Goal: Information Seeking & Learning: Learn about a topic

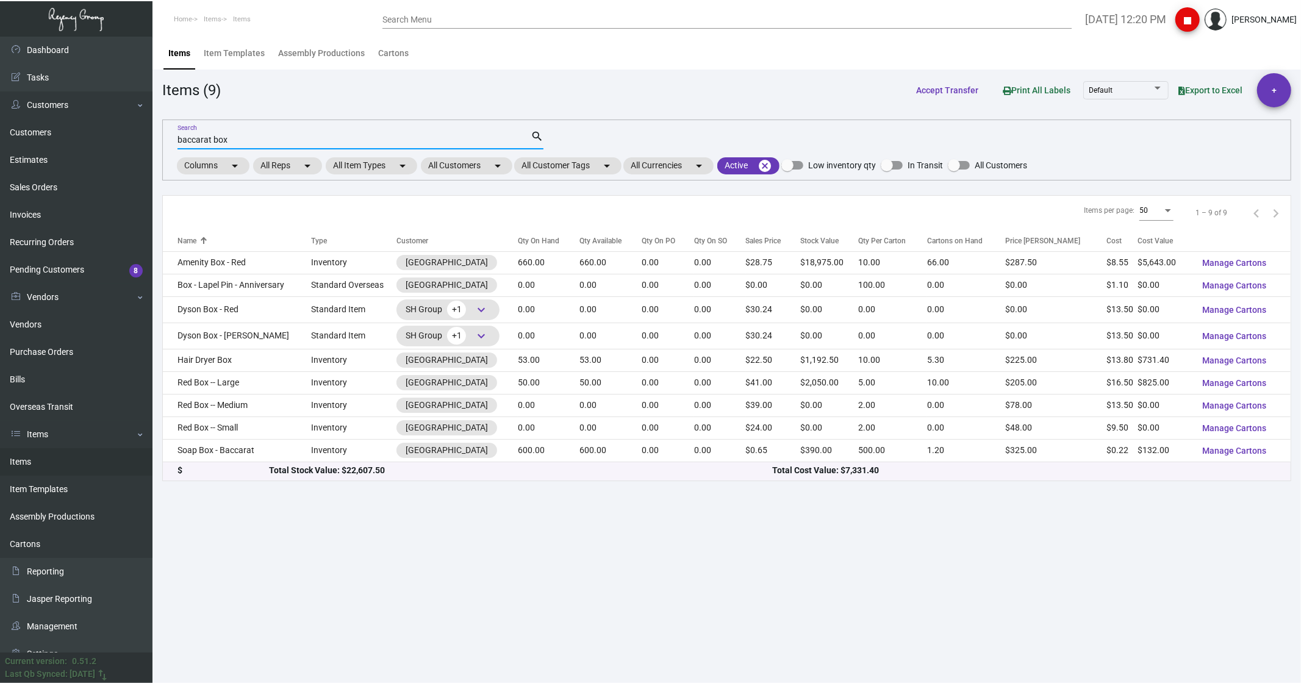
click at [238, 145] on div "baccarat box Search" at bounding box center [353, 139] width 353 height 19
drag, startPoint x: 237, startPoint y: 144, endPoint x: 174, endPoint y: 141, distance: 62.3
click at [174, 141] on div "baccarat box Search search Columns arrow_drop_down All Reps arrow_drop_down All…" at bounding box center [726, 150] width 1129 height 61
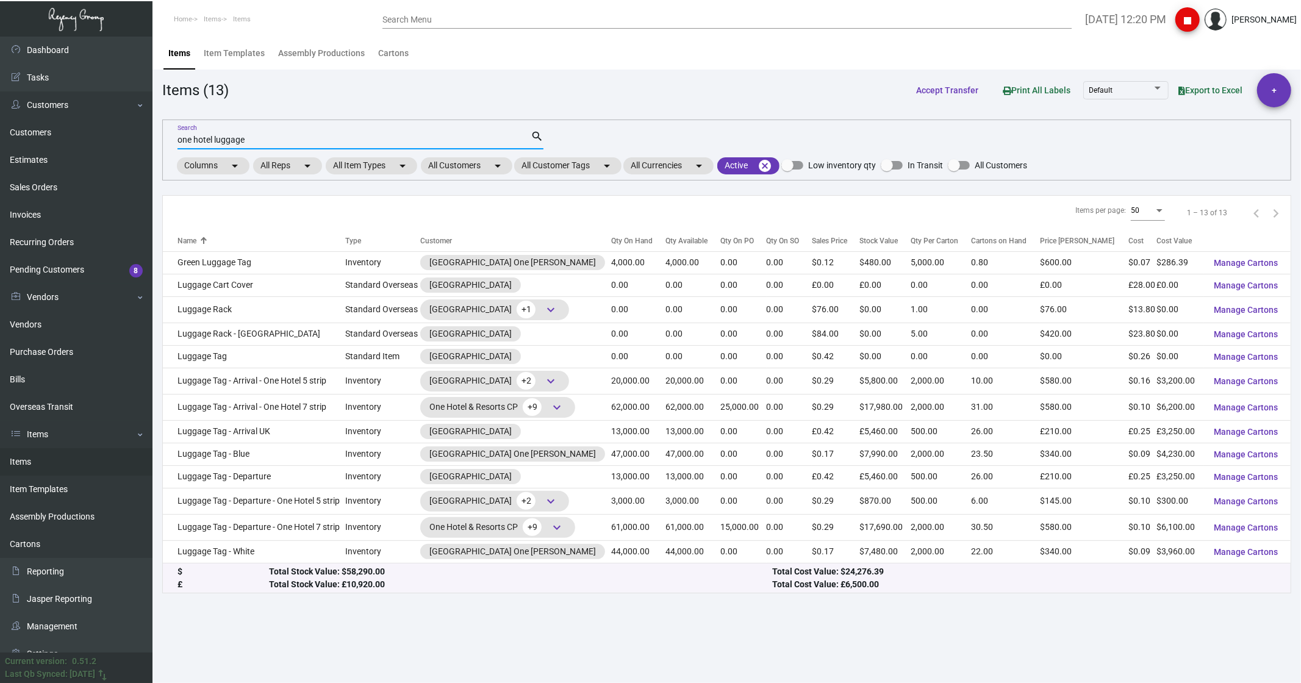
type input "one hotel luggage"
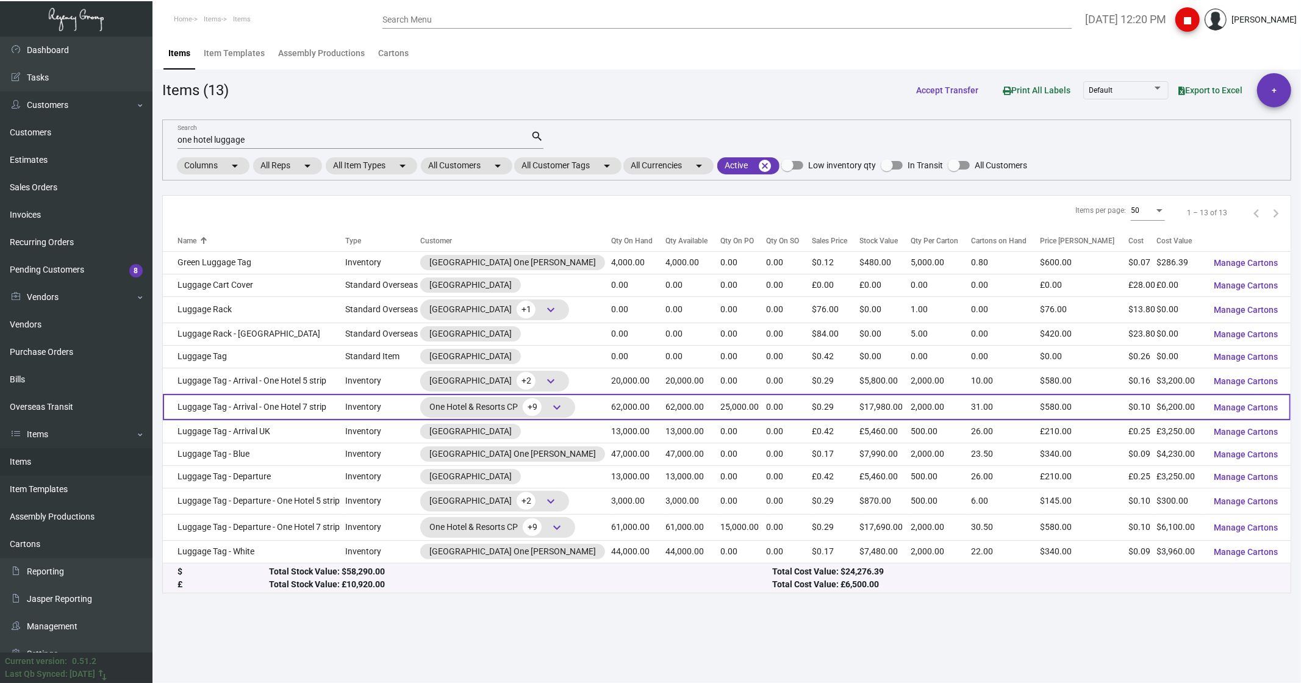
click at [233, 407] on td "Luggage Tag - Arrival - One Hotel 7 strip" at bounding box center [254, 407] width 183 height 26
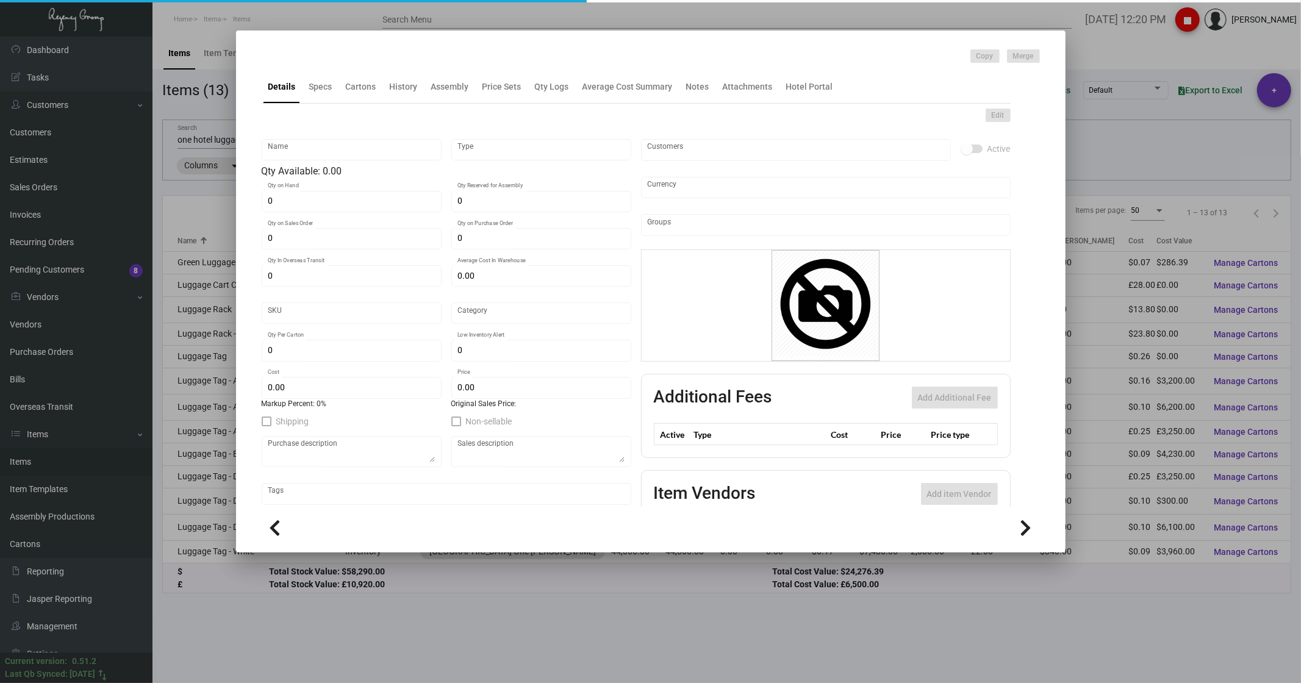
type input "Luggage Tag - Arrival - One Hotel 7 strip"
type input "Inventory"
type input "62,000"
type input "25,000"
type input "$ 0.13079"
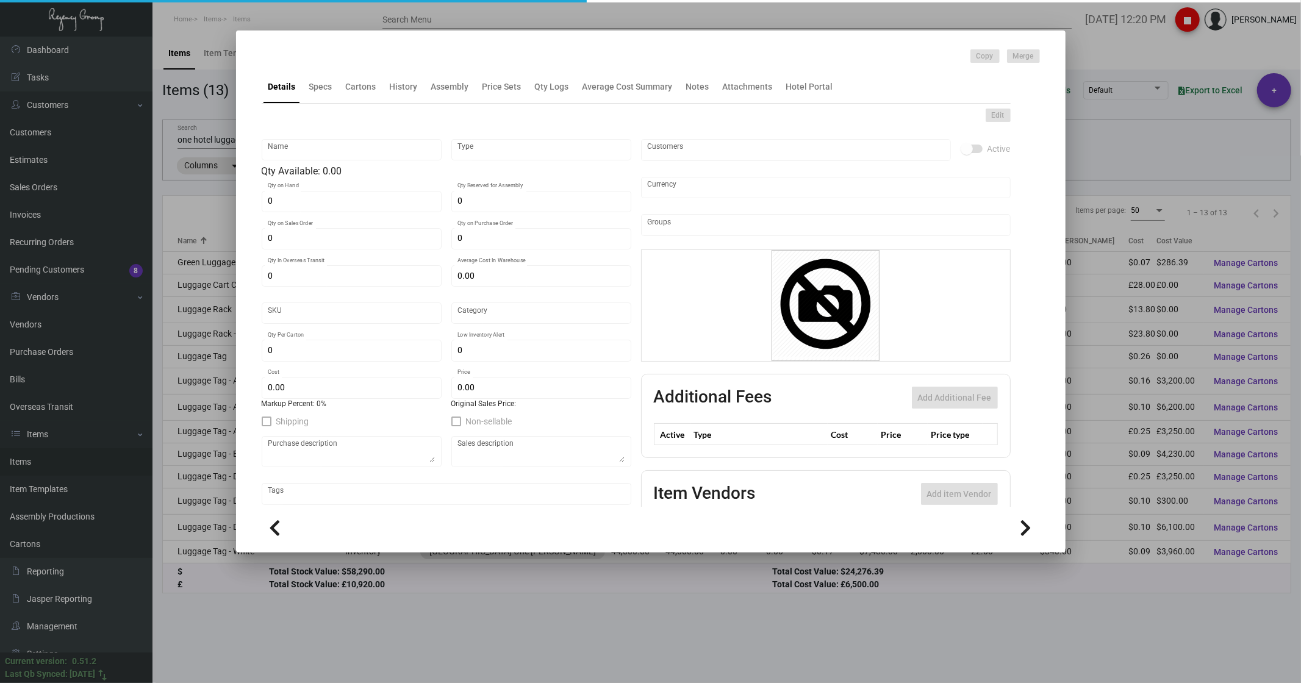
type input "42"
type input "Standard"
type input "2,000"
type input "4,000"
type input "$ 0.10"
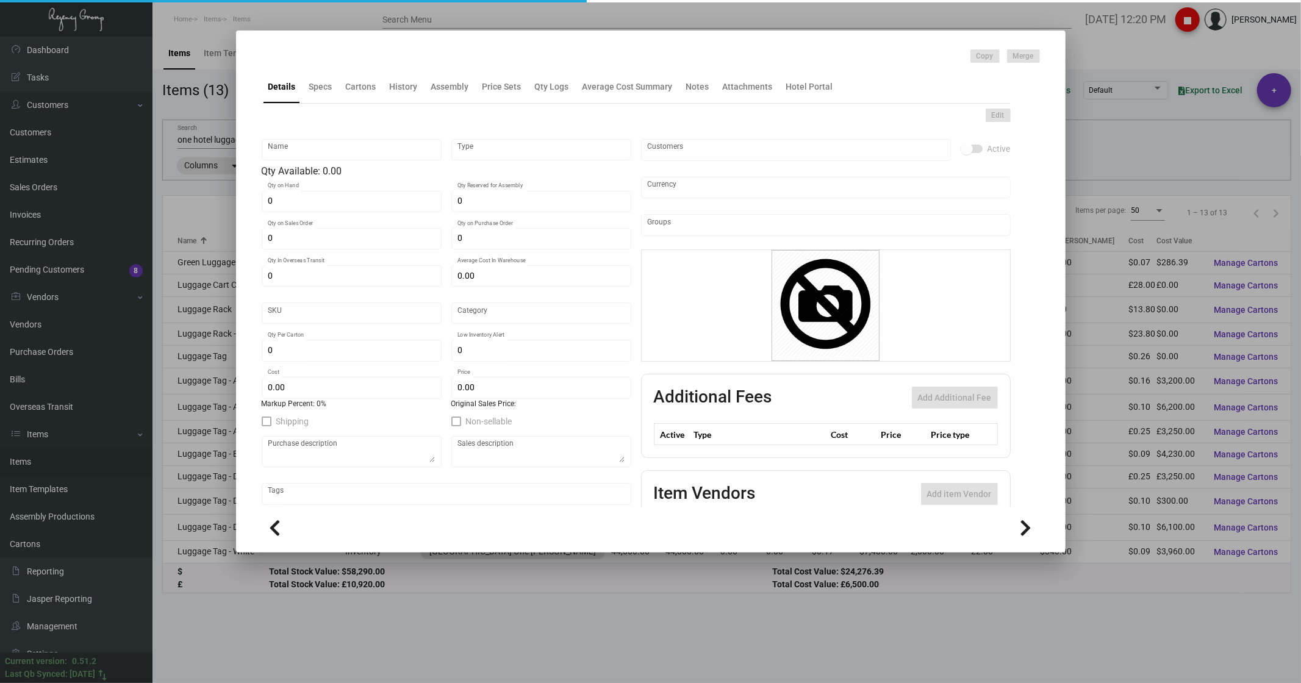
type input "$ 0.29"
type textarea "Luggage tags arrival & Luggage tags departure Size to be 3.5x7.75 and with 7 la…"
type textarea "Luggage tags arrival"
checkbox input "true"
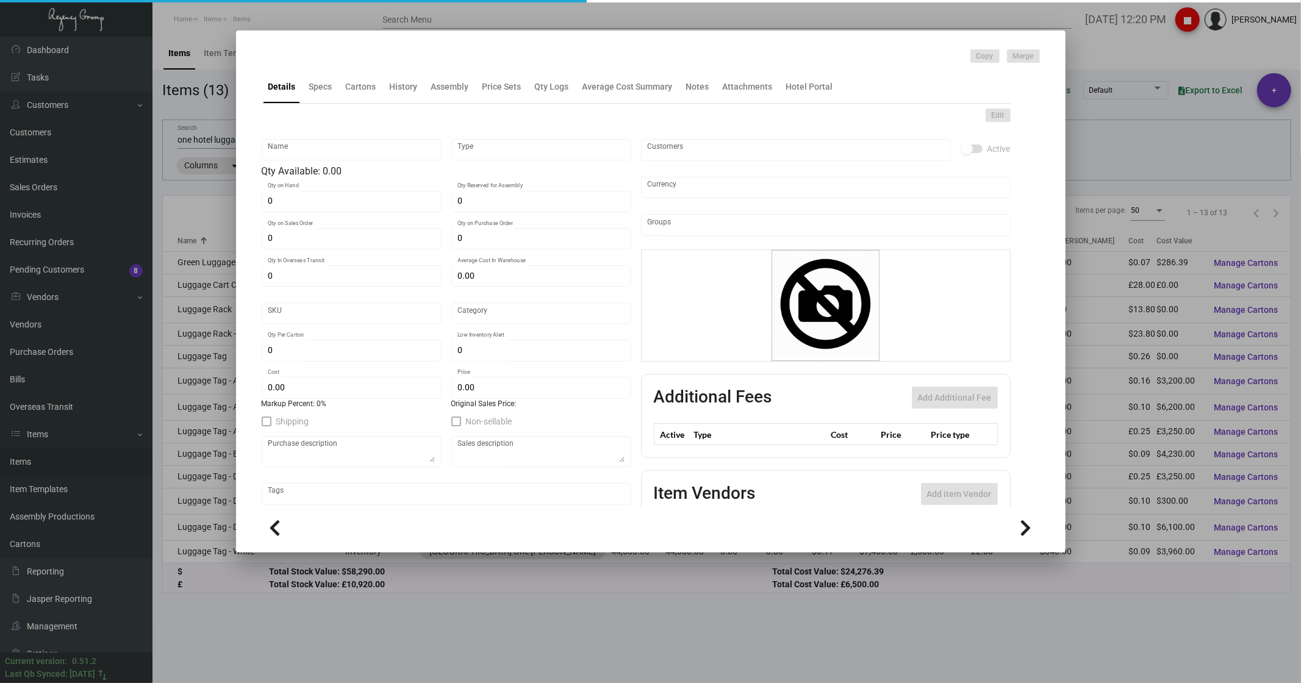
type input "United States Dollar $"
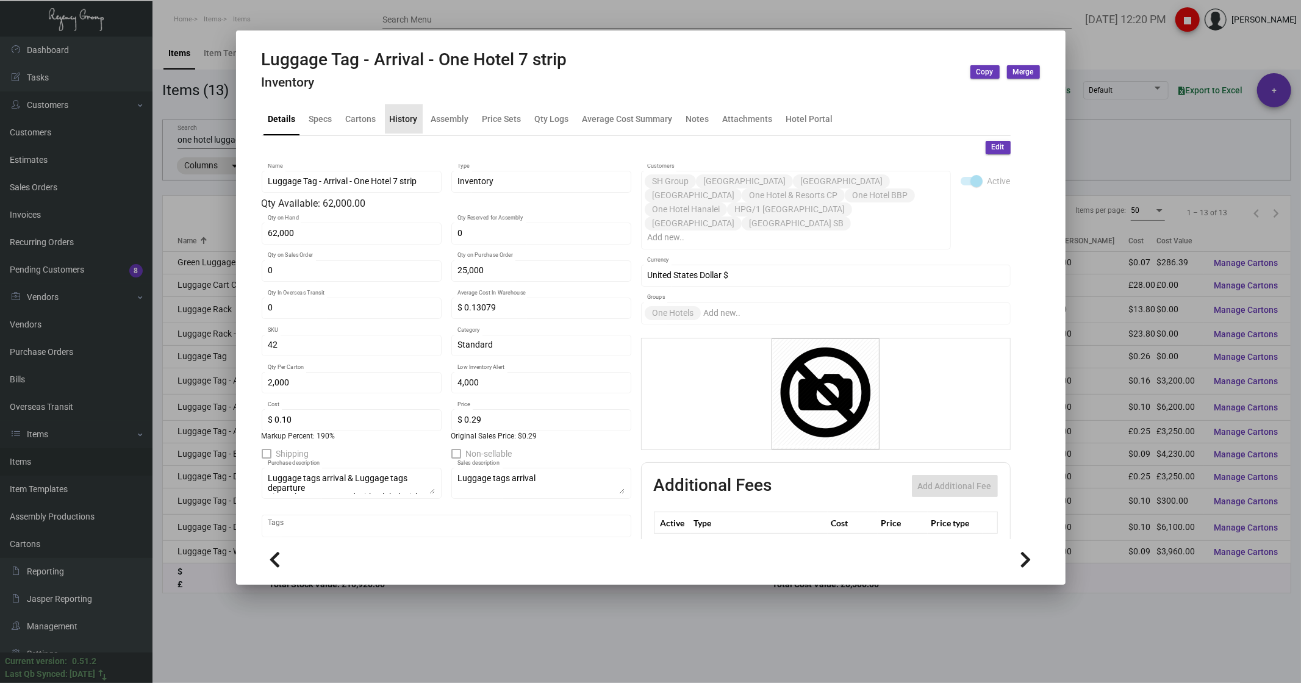
click at [413, 120] on div "History" at bounding box center [404, 118] width 28 height 13
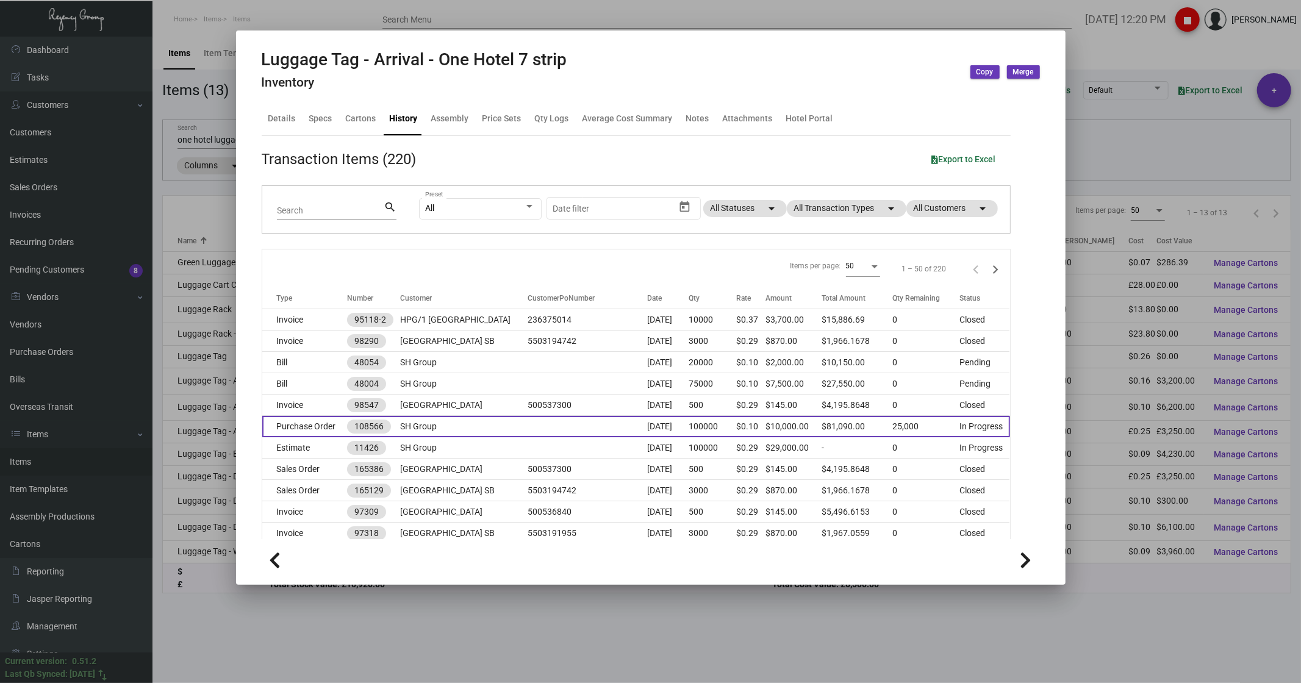
click at [312, 427] on td "Purchase Order" at bounding box center [304, 426] width 85 height 21
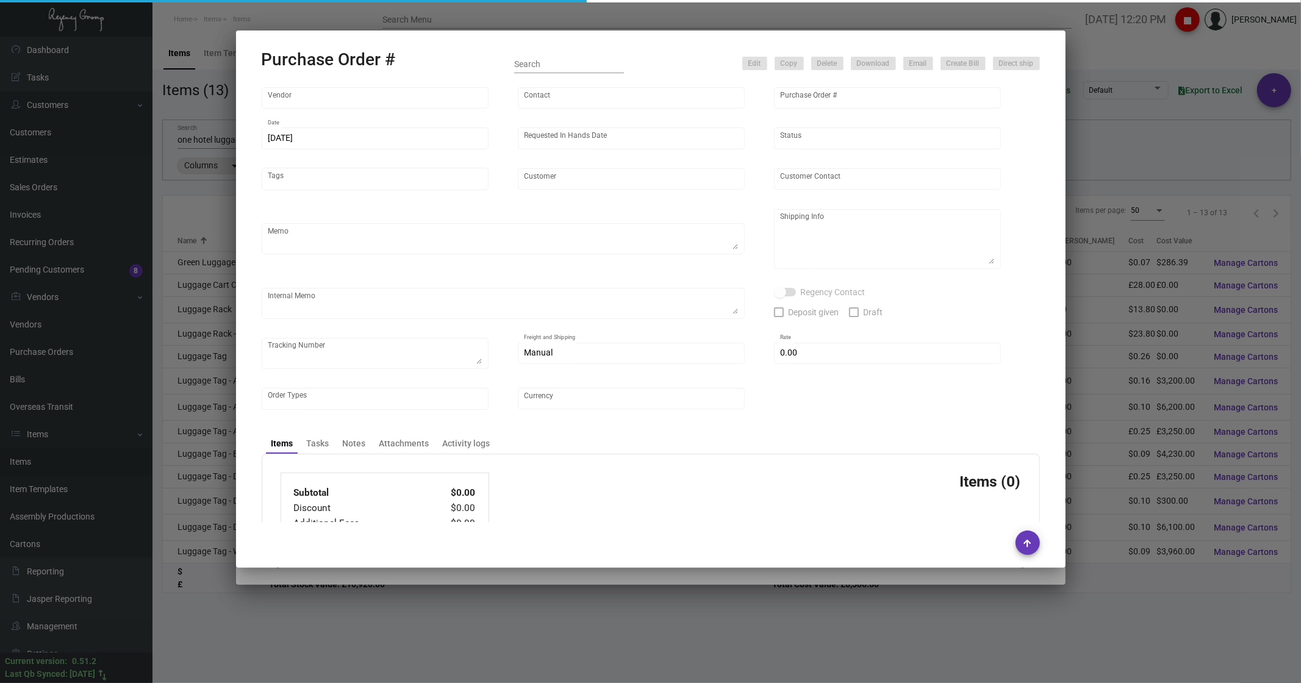
type input "Shanghai East Industrial Co., Ltd,"
type input "[PERSON_NAME]"
type input "108566"
type input "[DATE]"
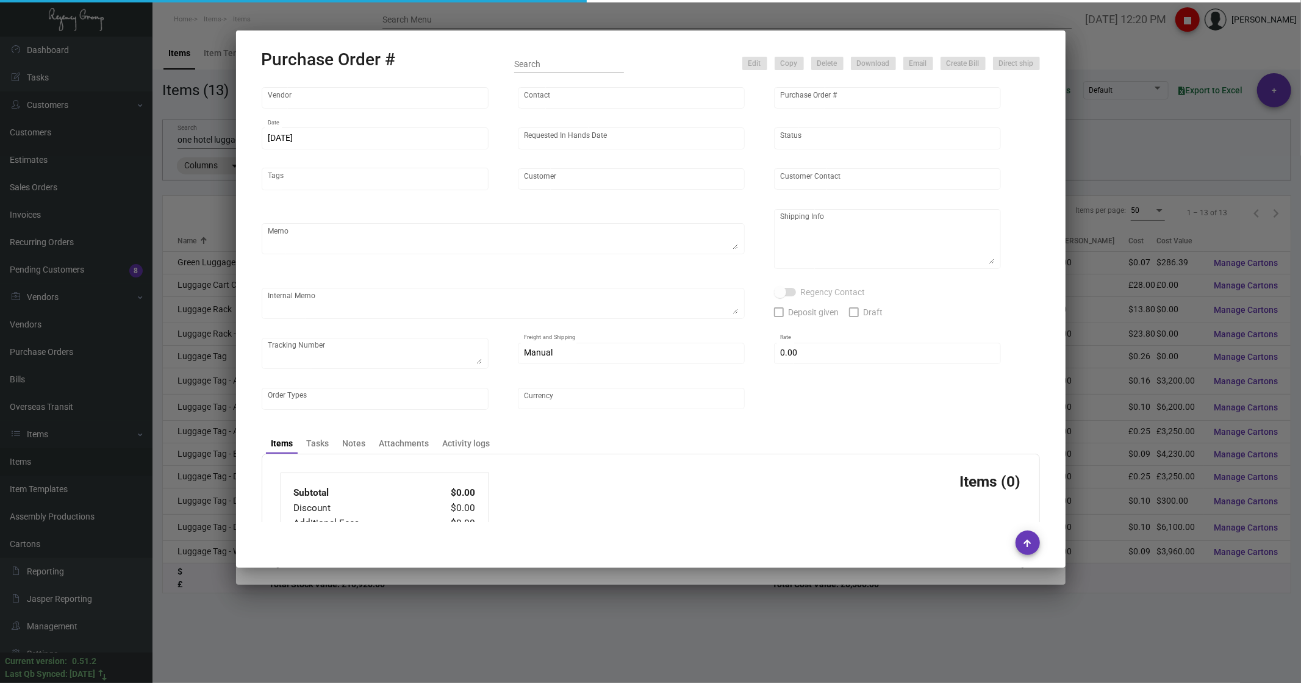
type input "SH Group"
type textarea "Partial for [GEOGRAPHIC_DATA], notes add in spec"
type textarea "Regency Group NJ - [PERSON_NAME] [STREET_ADDRESS]"
checkbox input "true"
type input "$ 0.00"
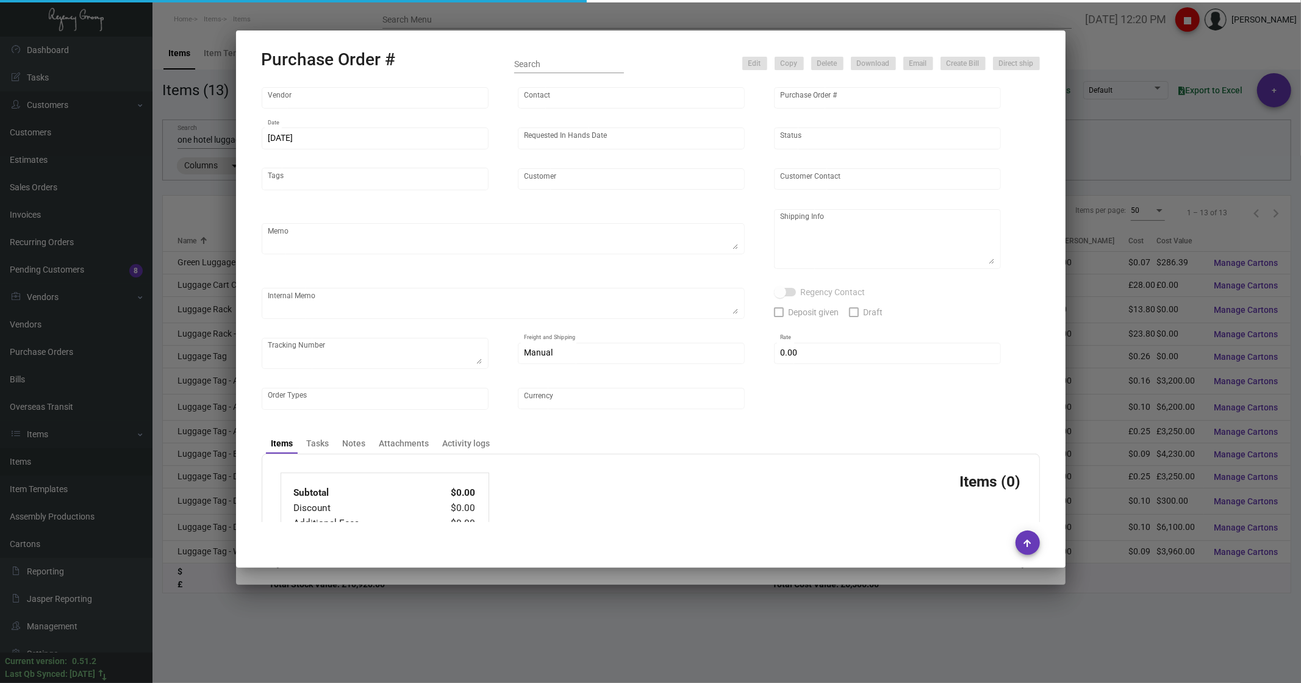
type input "United States Dollar $"
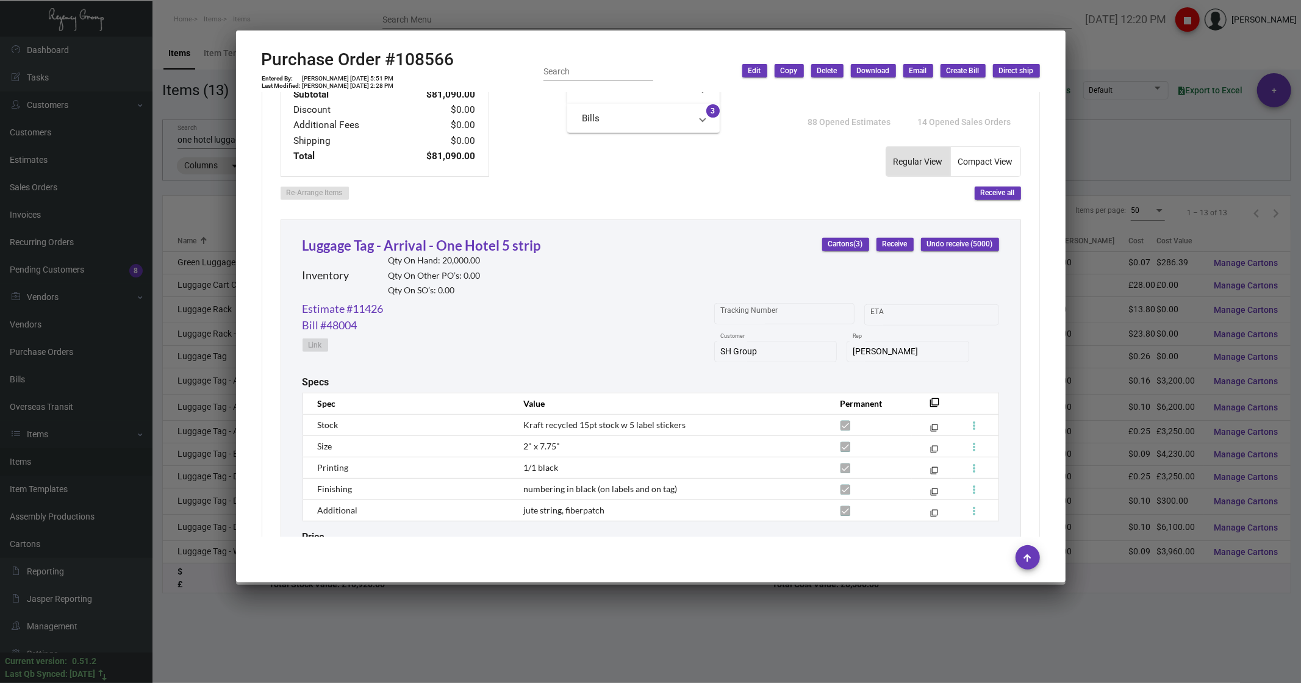
scroll to position [601, 0]
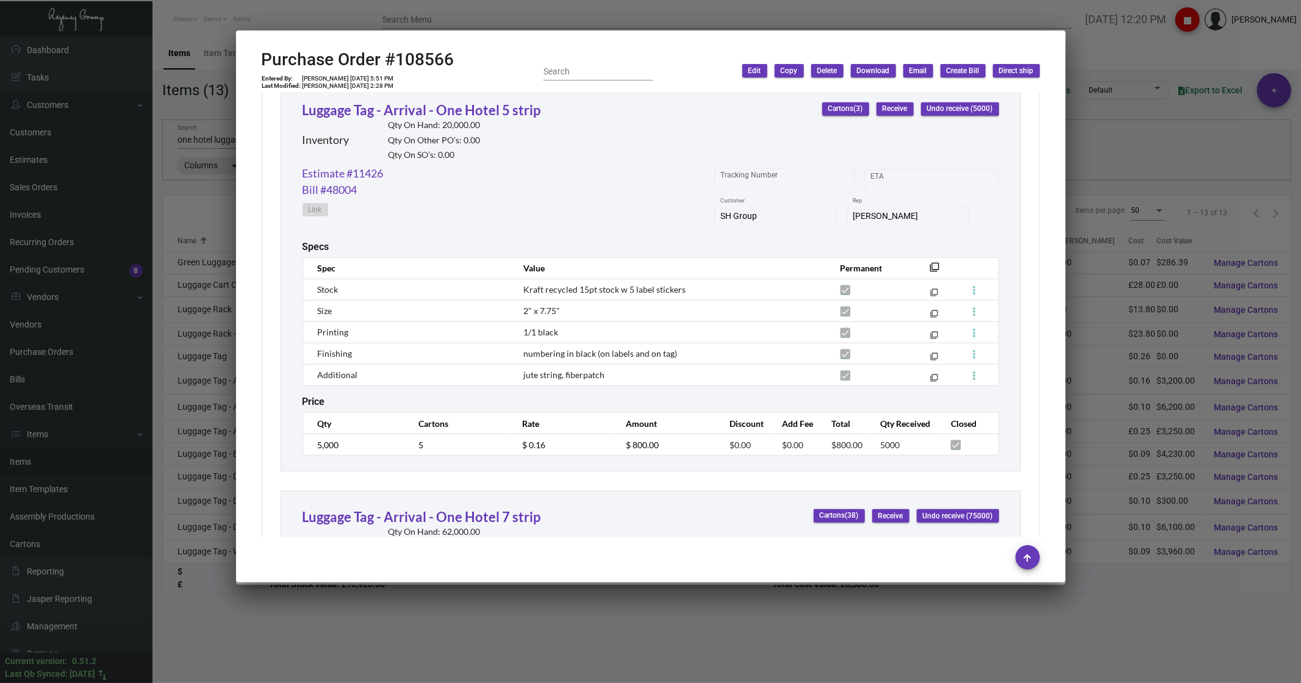
click at [1116, 71] on div at bounding box center [650, 341] width 1301 height 683
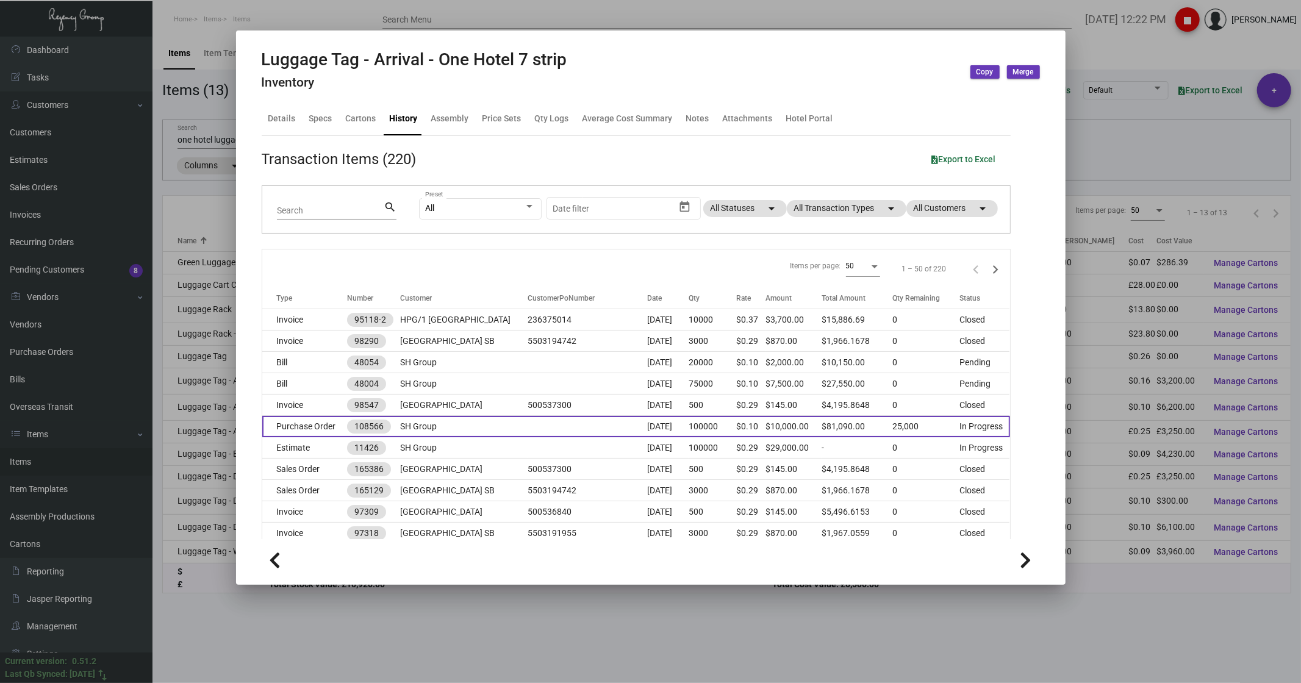
click at [297, 427] on td "Purchase Order" at bounding box center [304, 426] width 85 height 21
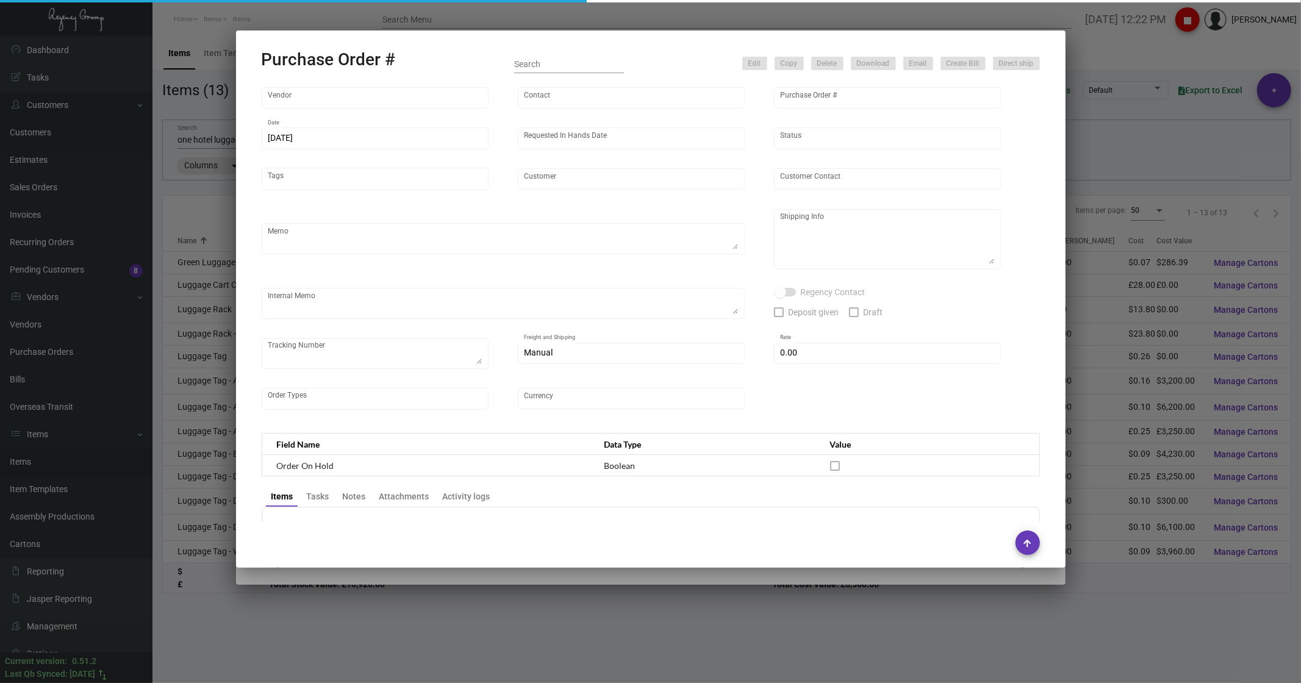
type input "Shanghai East Industrial Co., Ltd,"
type input "[PERSON_NAME]"
type input "108566"
type input "[DATE]"
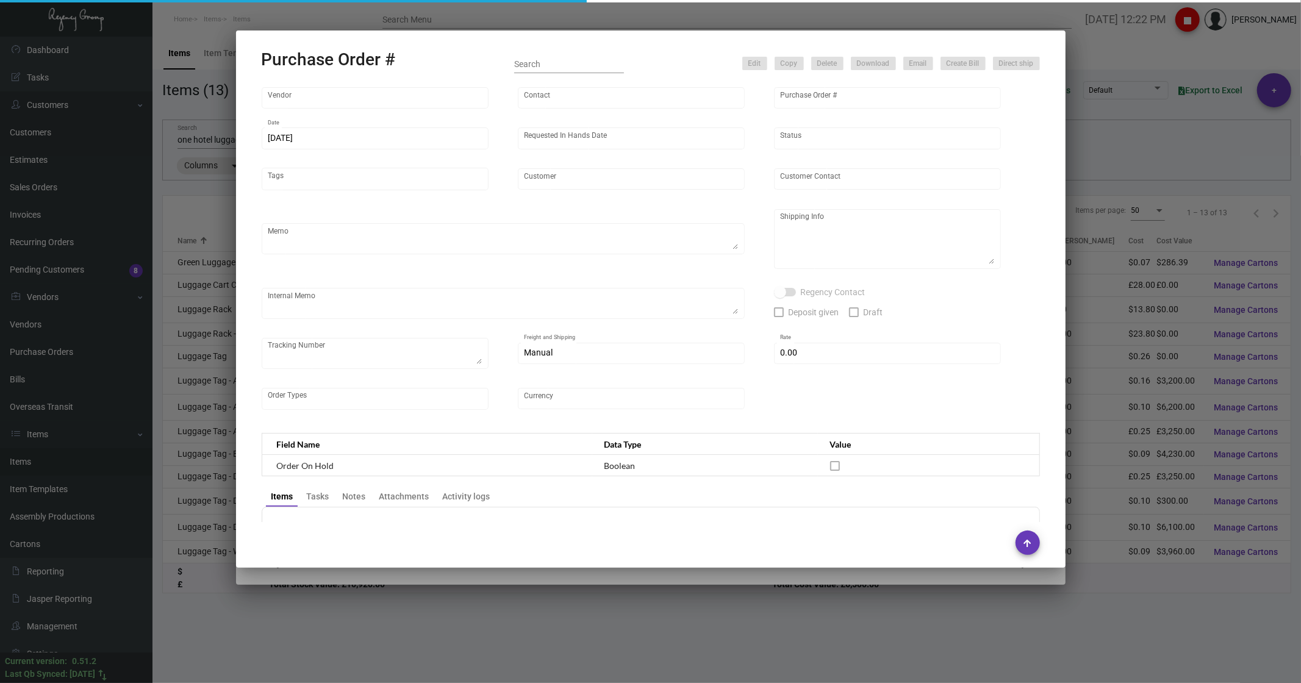
type input "SH Group"
type textarea "Partial for [GEOGRAPHIC_DATA], notes add in spec"
type textarea "Regency Group NJ - [PERSON_NAME] [STREET_ADDRESS]"
checkbox input "true"
type input "$ 0.00"
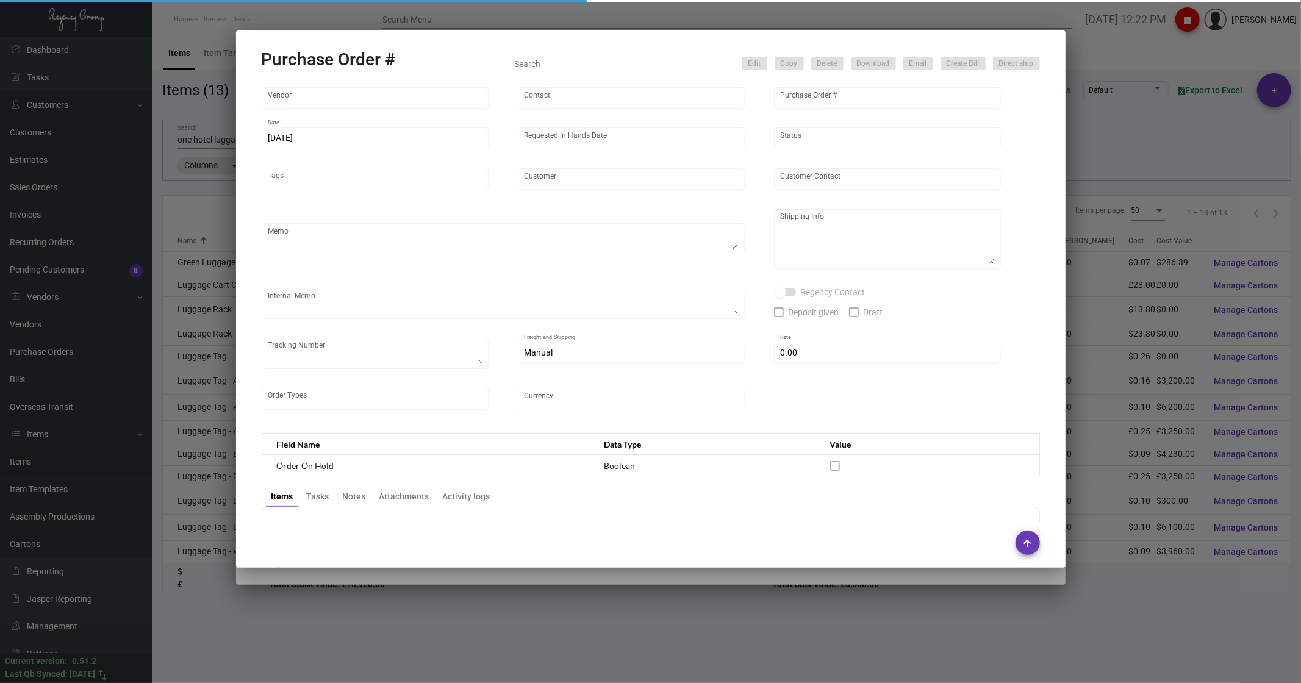
type input "United States Dollar $"
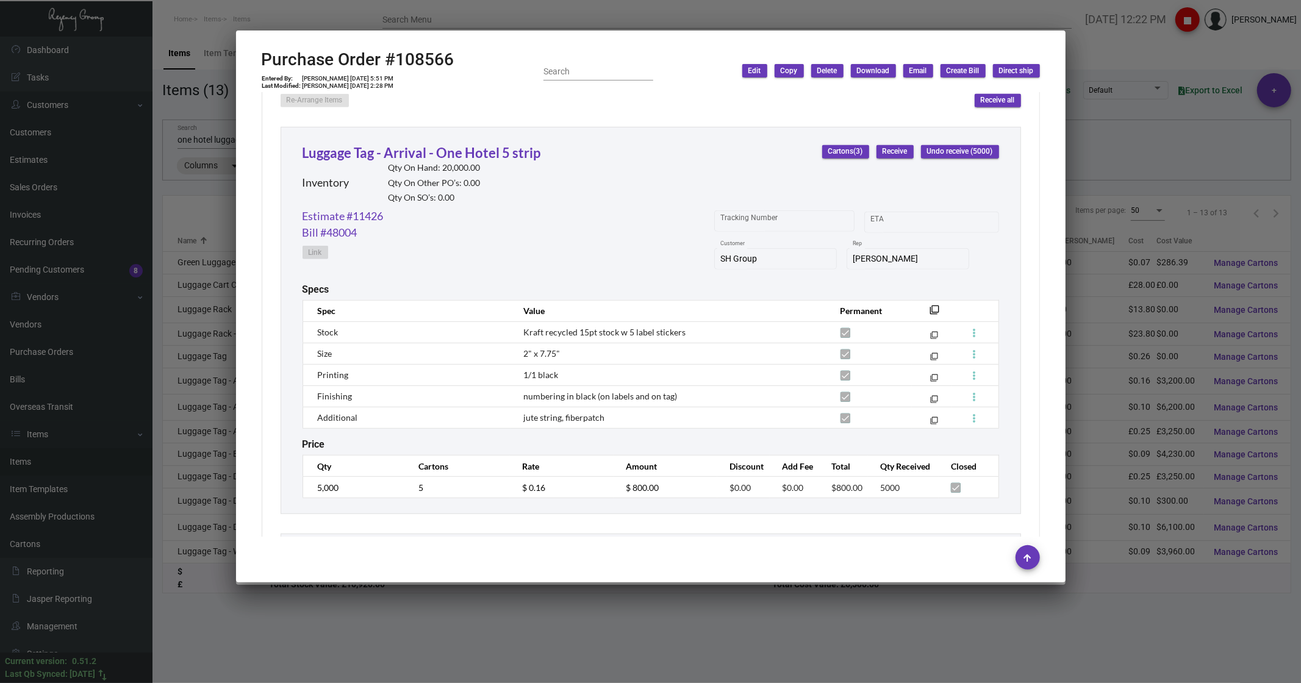
scroll to position [610, 0]
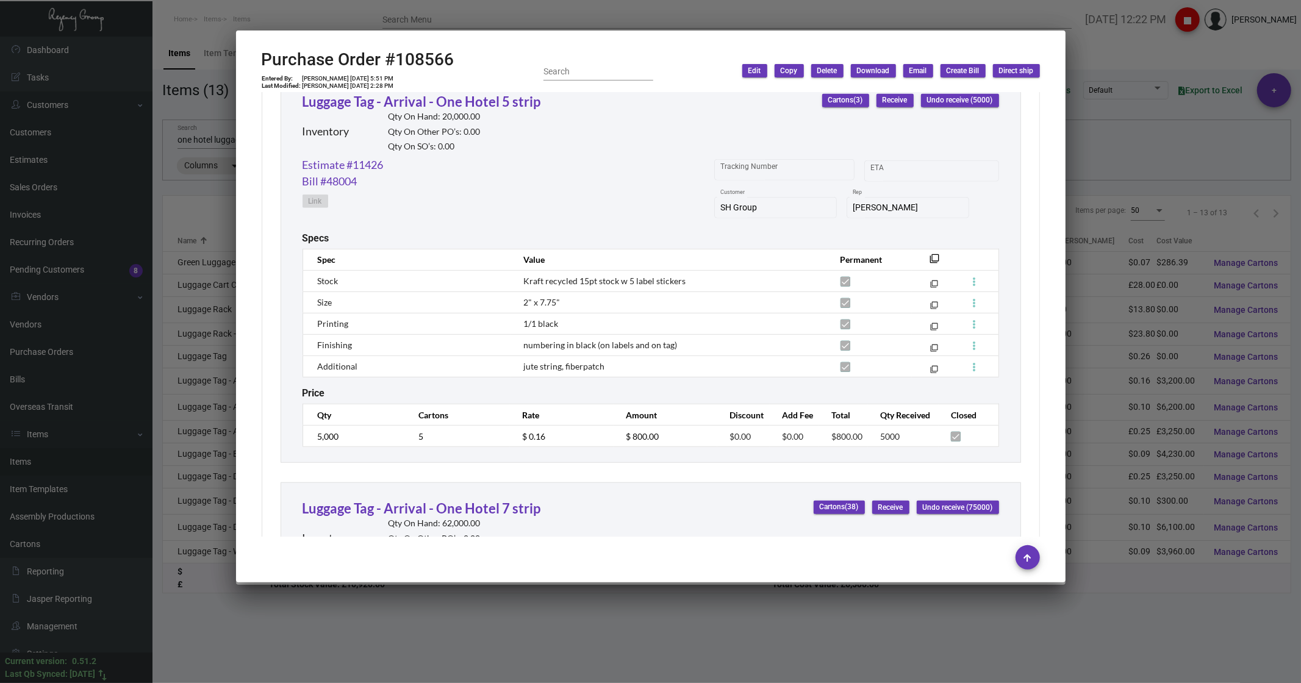
click at [1116, 57] on div at bounding box center [650, 341] width 1301 height 683
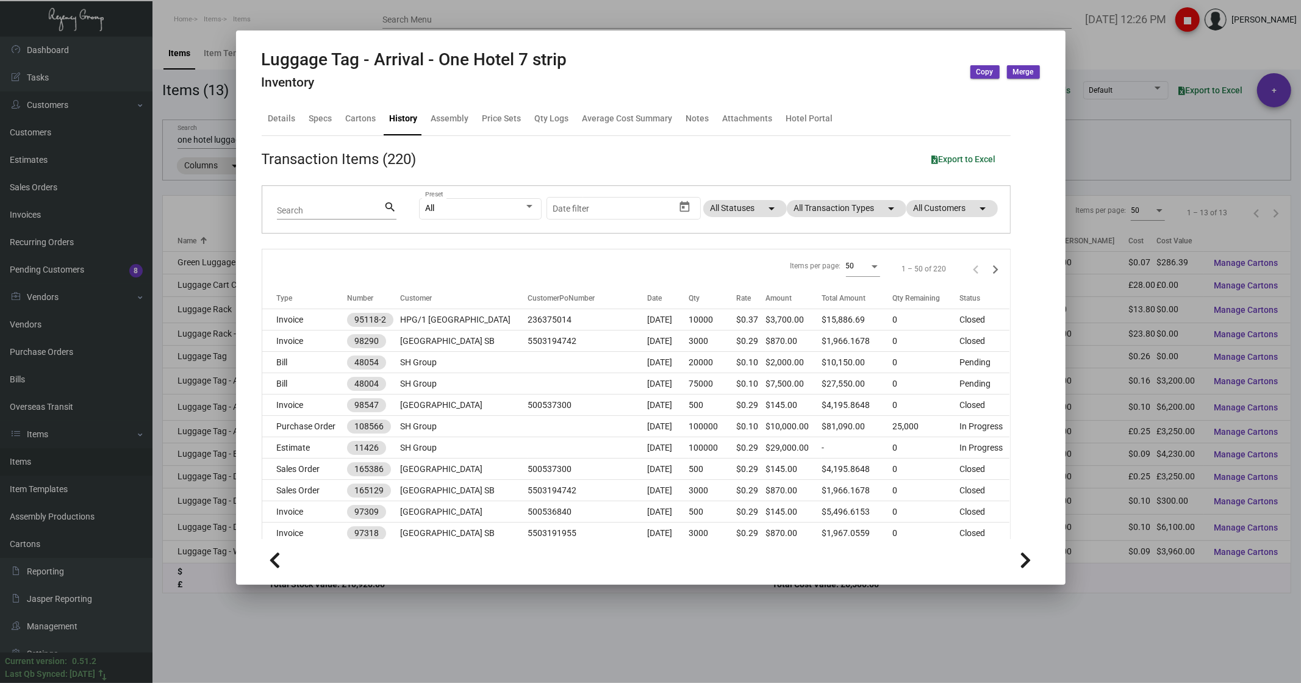
drag, startPoint x: 1174, startPoint y: 64, endPoint x: 1182, endPoint y: 63, distance: 7.3
click at [1174, 63] on div at bounding box center [650, 341] width 1301 height 683
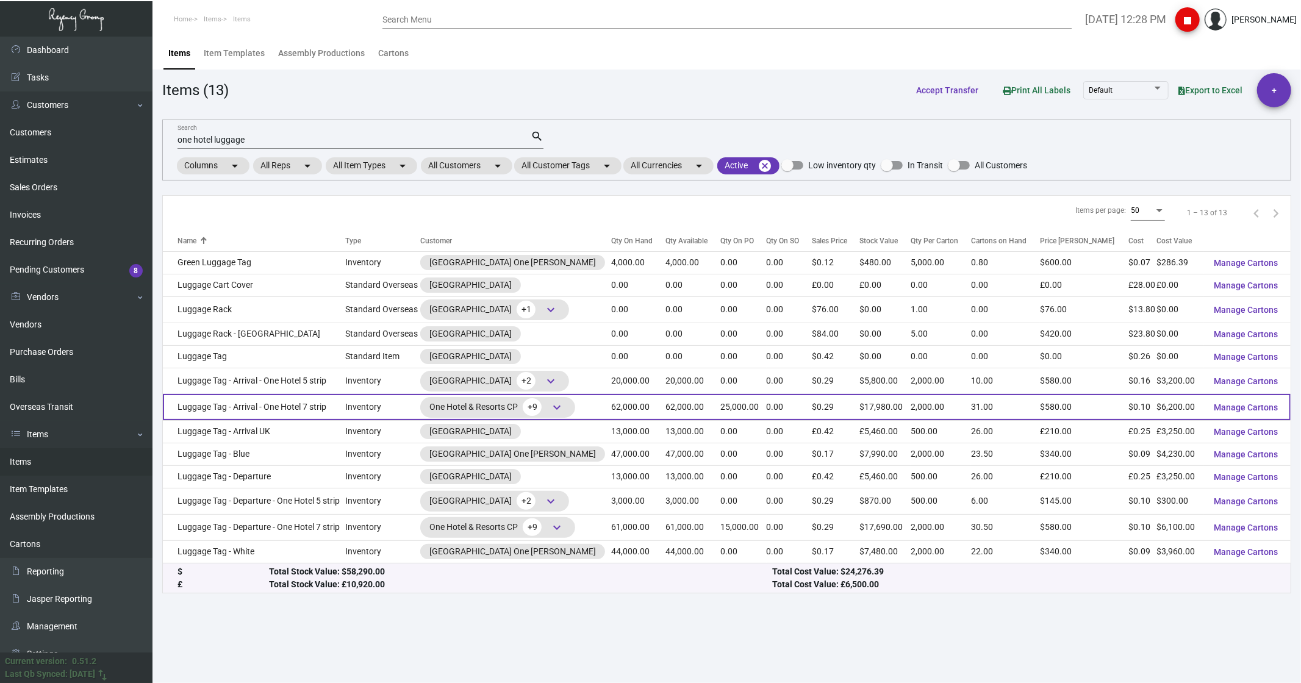
click at [228, 415] on td "Luggage Tag - Arrival - One Hotel 7 strip" at bounding box center [254, 407] width 183 height 26
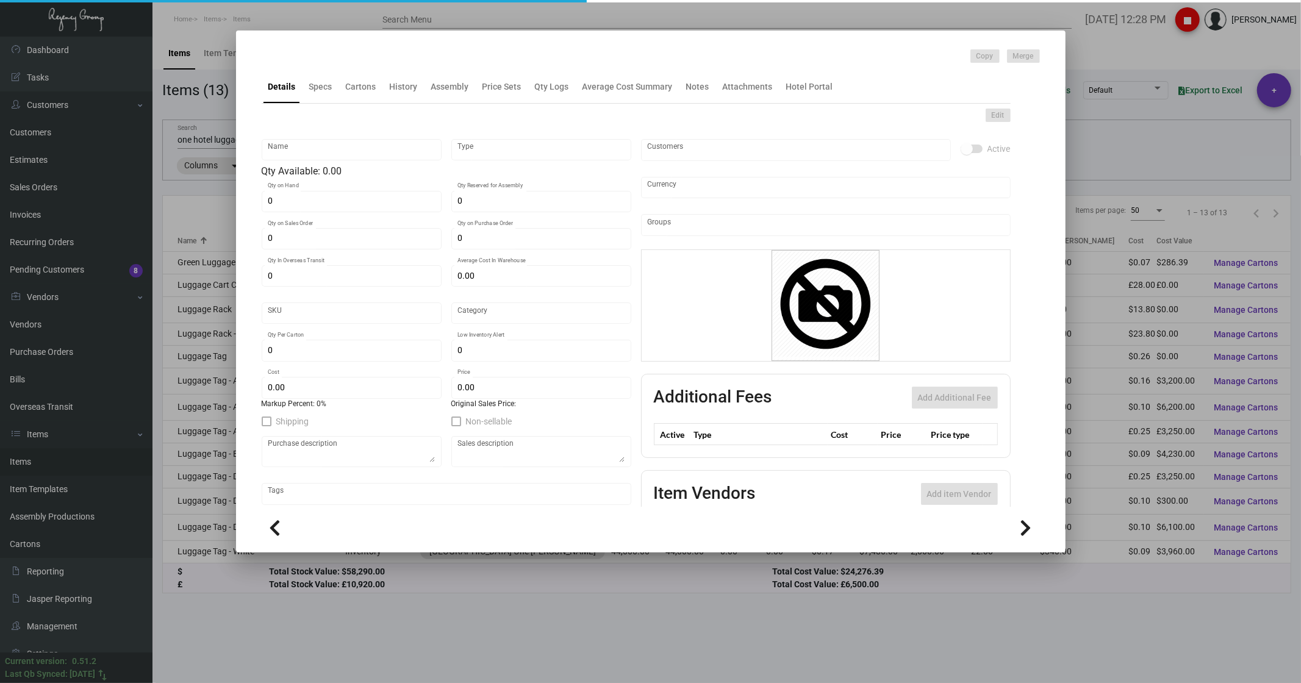
type input "Luggage Tag - Arrival - One Hotel 7 strip"
type input "Inventory"
type input "62,000"
type input "25,000"
type input "$ 0.13079"
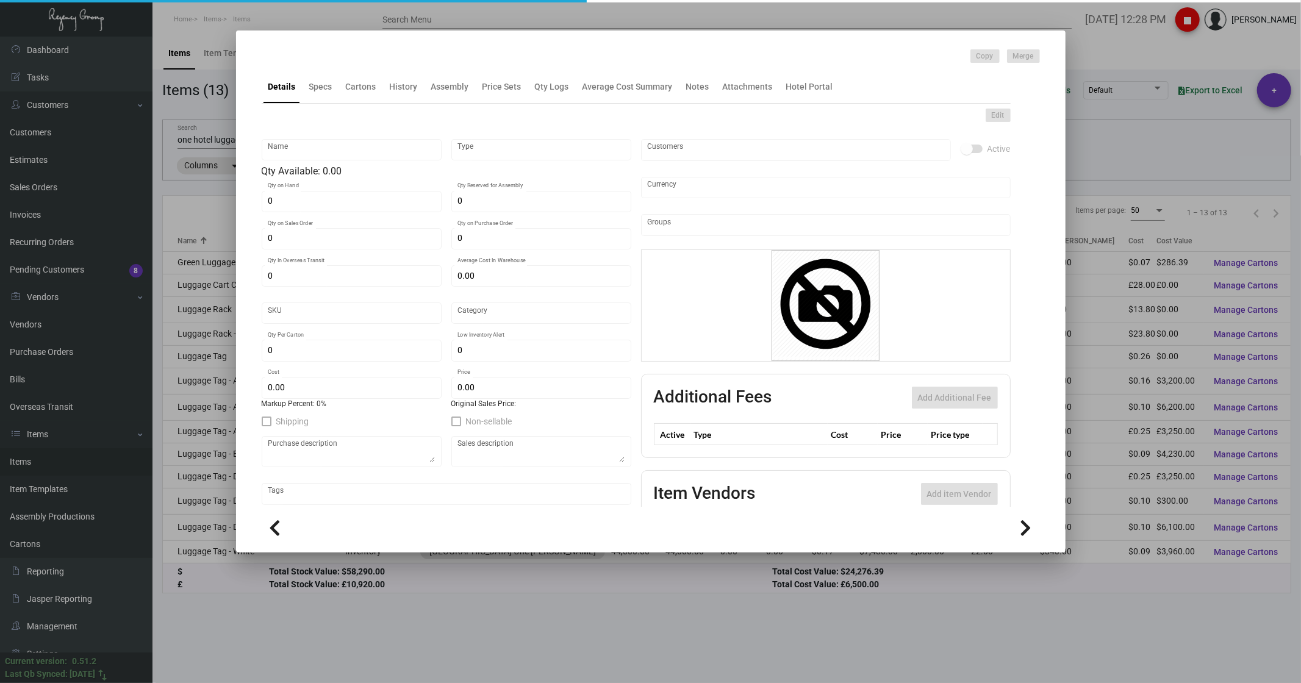
type input "42"
type input "Standard"
type input "2,000"
type input "4,000"
type input "$ 0.10"
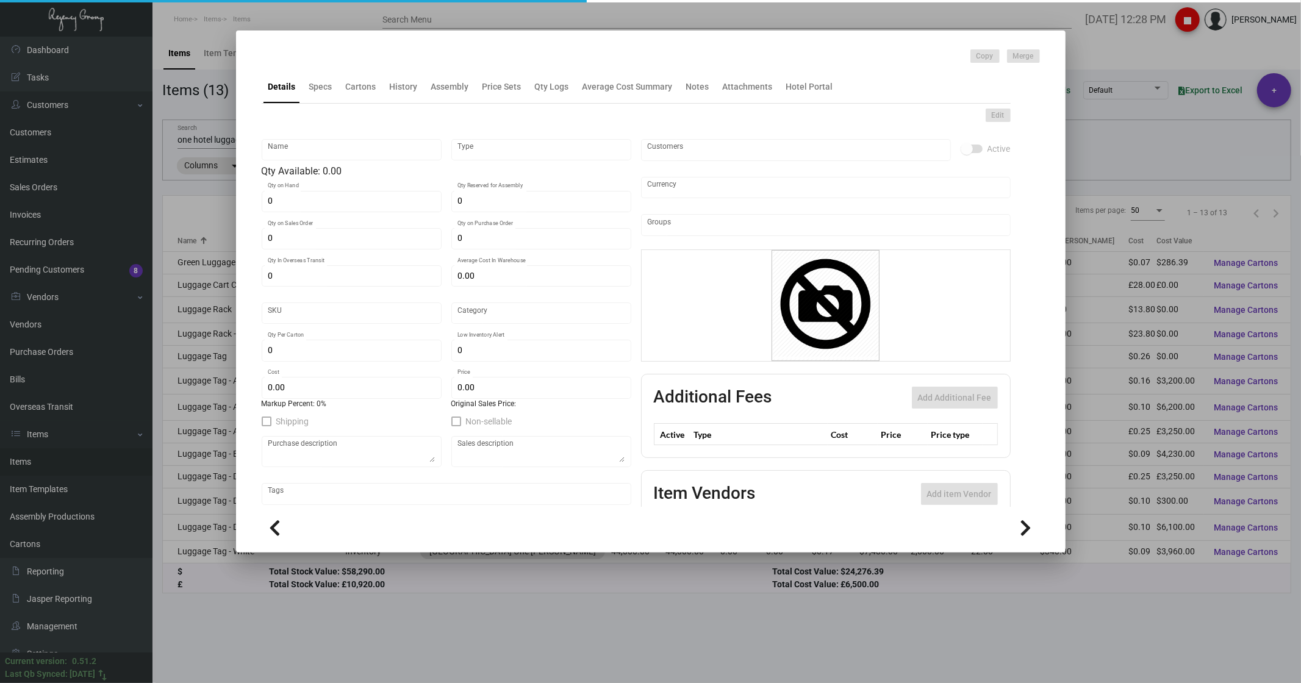
type input "$ 0.29"
type textarea "Luggage tags arrival & Luggage tags departure Size to be 3.5x7.75 and with 7 la…"
type textarea "Luggage tags arrival"
checkbox input "true"
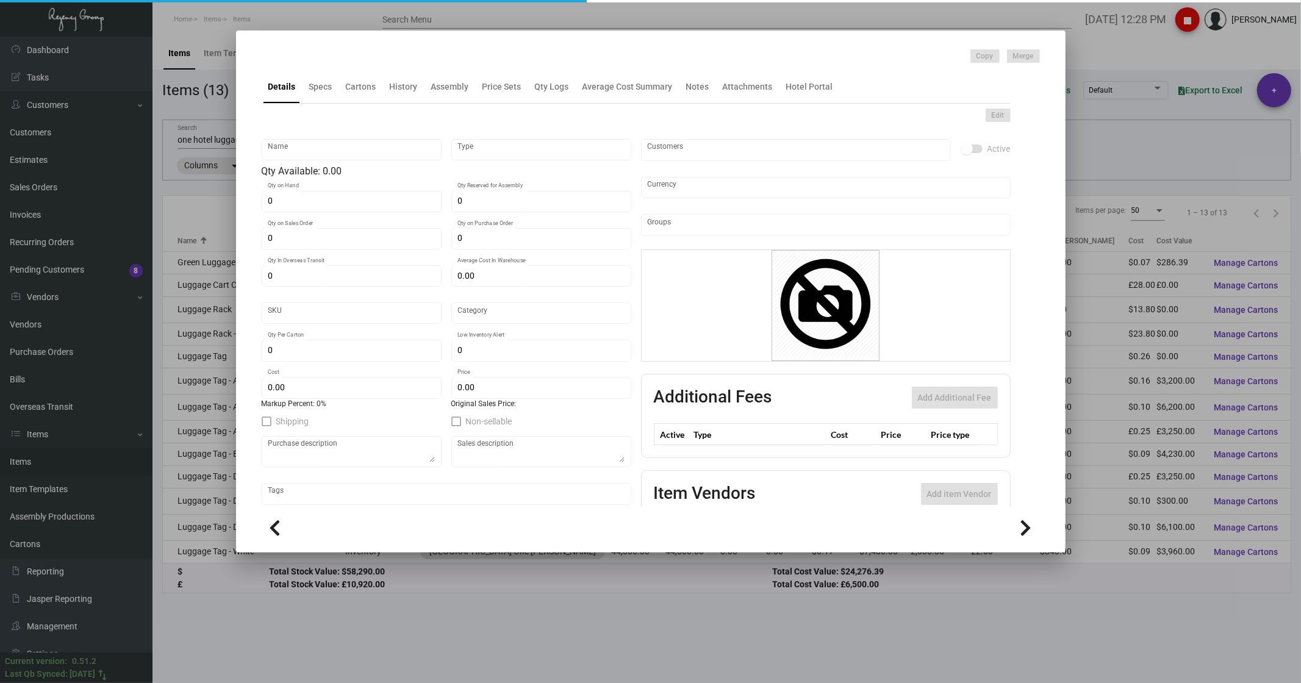
type input "United States Dollar $"
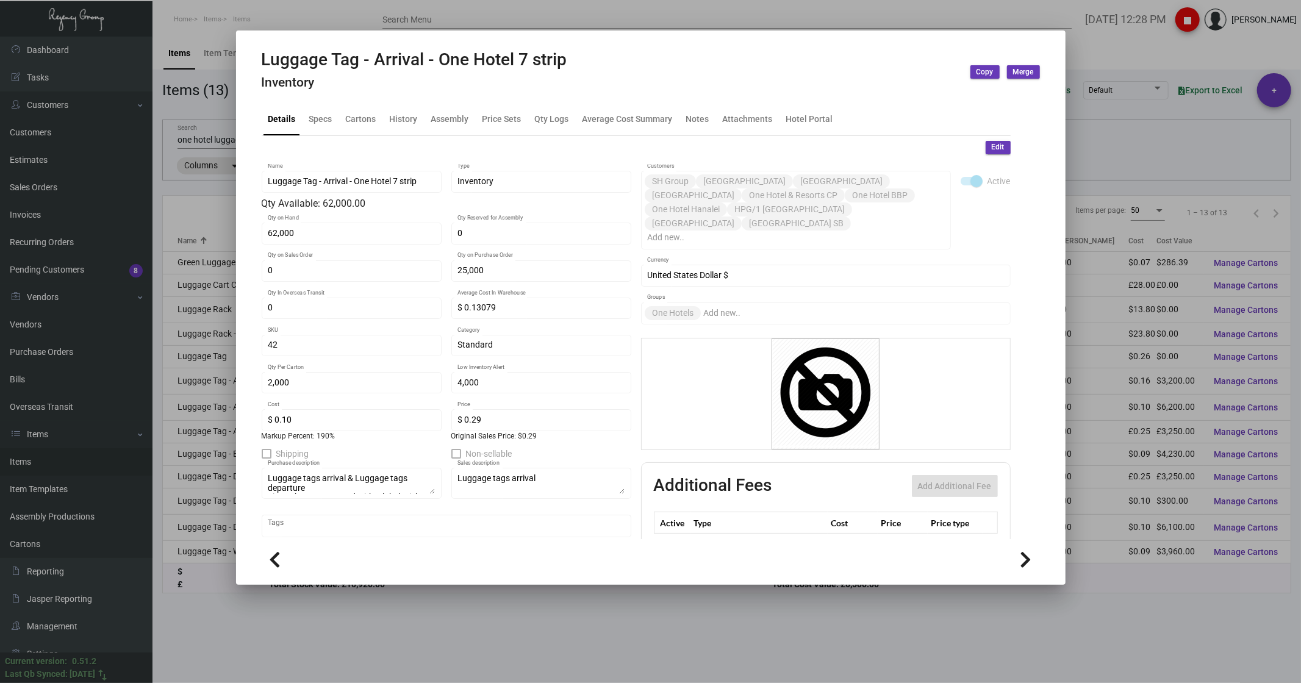
click at [388, 90] on div "Luggage Tag - Arrival - One Hotel 7 strip Inventory" at bounding box center [414, 72] width 305 height 46
drag, startPoint x: 390, startPoint y: 113, endPoint x: 412, endPoint y: 133, distance: 29.8
click at [391, 113] on div "History" at bounding box center [404, 118] width 28 height 13
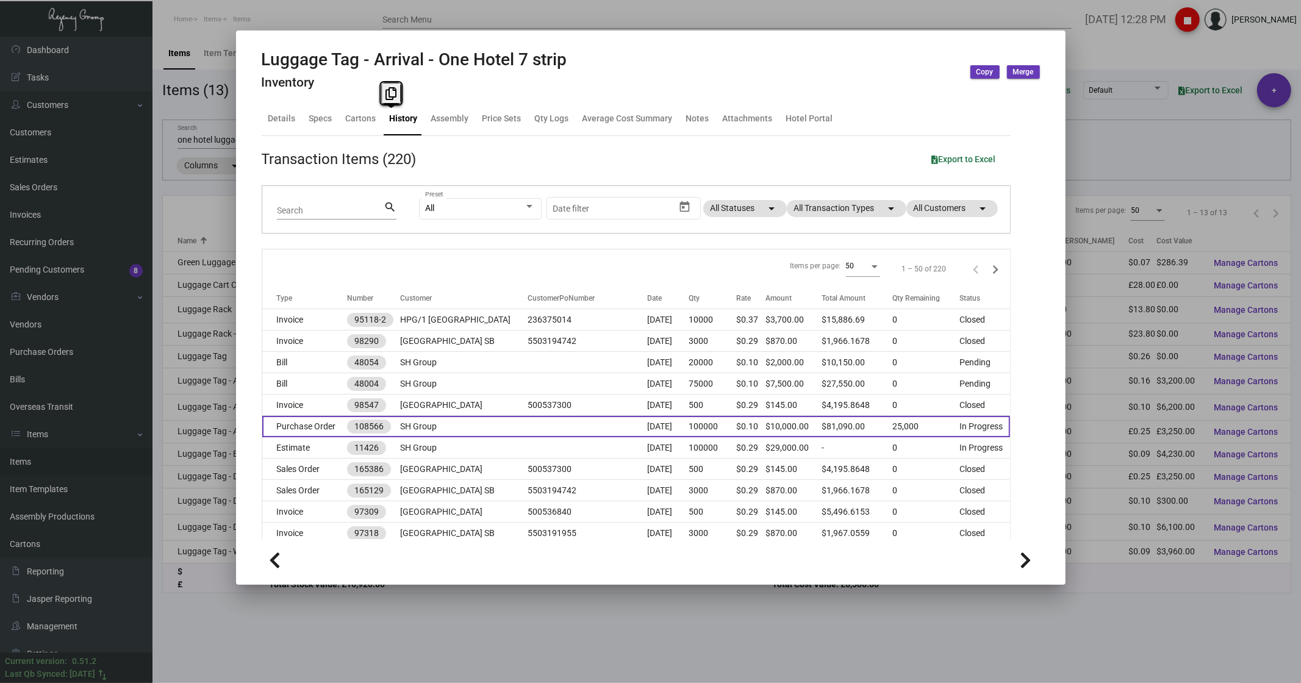
click at [307, 426] on td "Purchase Order" at bounding box center [304, 426] width 85 height 21
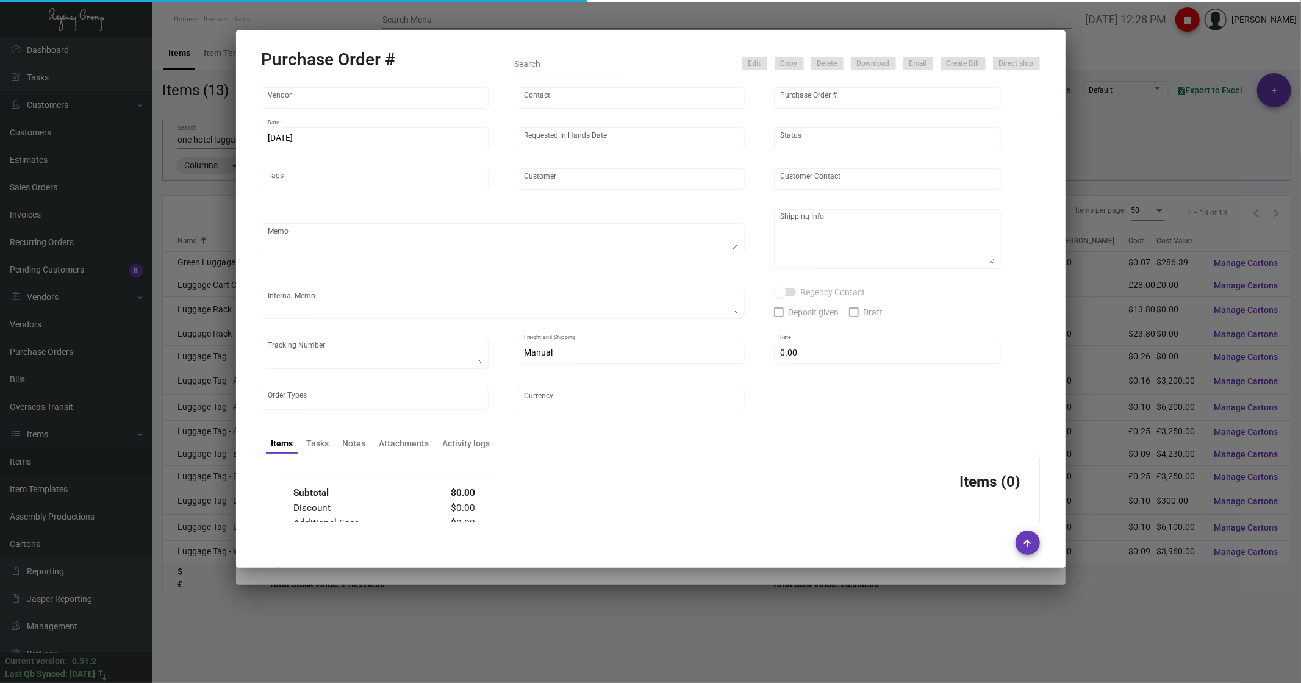
type input "Shanghai East Industrial Co., Ltd,"
type input "[PERSON_NAME]"
type input "108566"
type input "[DATE]"
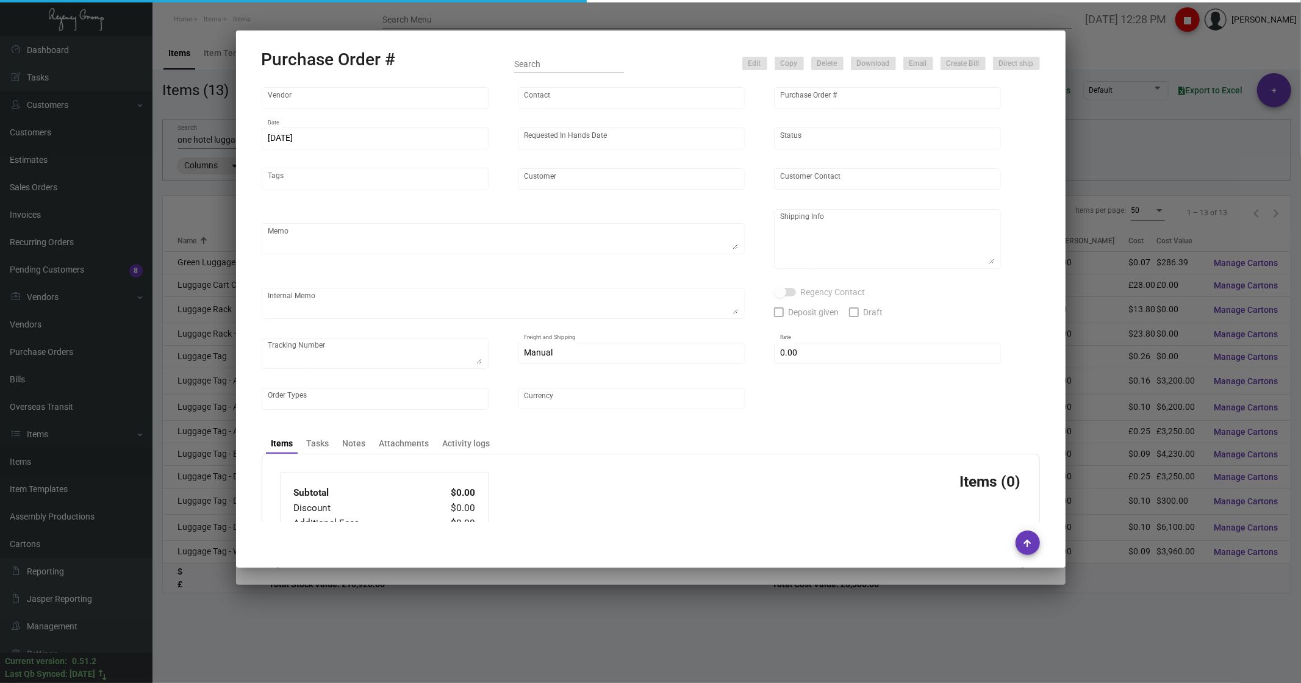
type input "SH Group"
type textarea "Partial for [GEOGRAPHIC_DATA], notes add in spec"
type textarea "Regency Group NJ - [PERSON_NAME] [STREET_ADDRESS]"
checkbox input "true"
type input "$ 0.00"
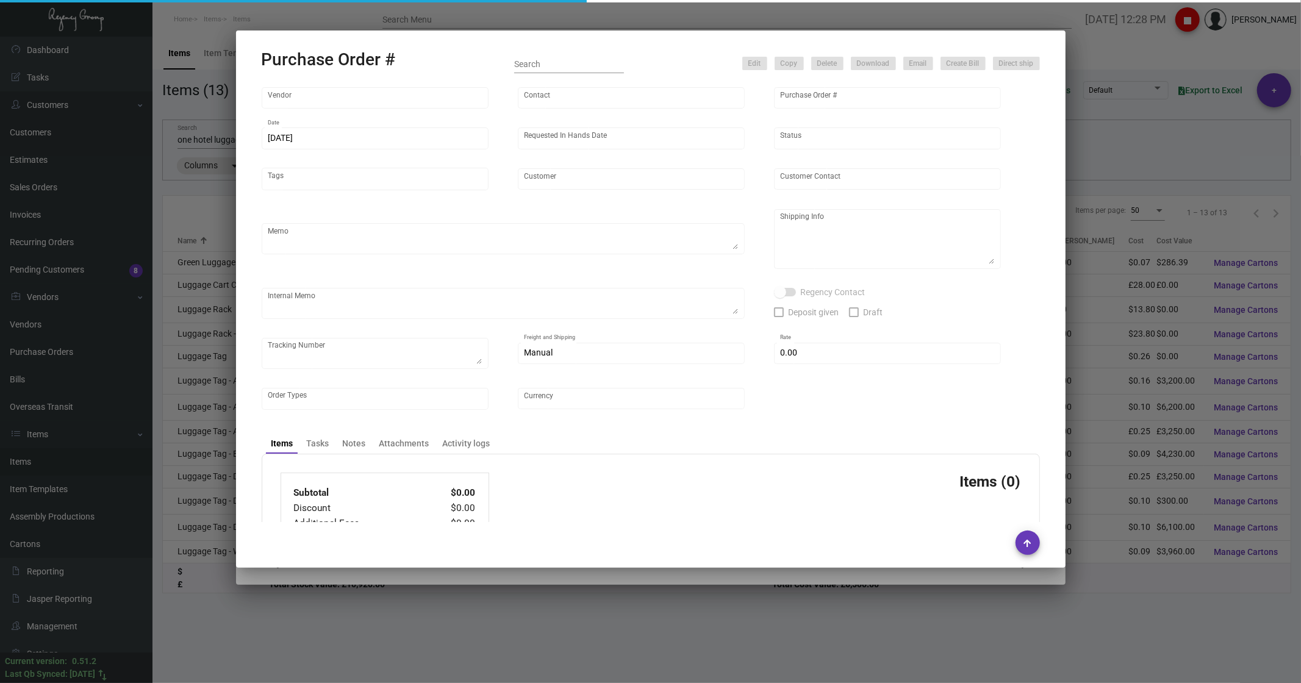
type input "United States Dollar $"
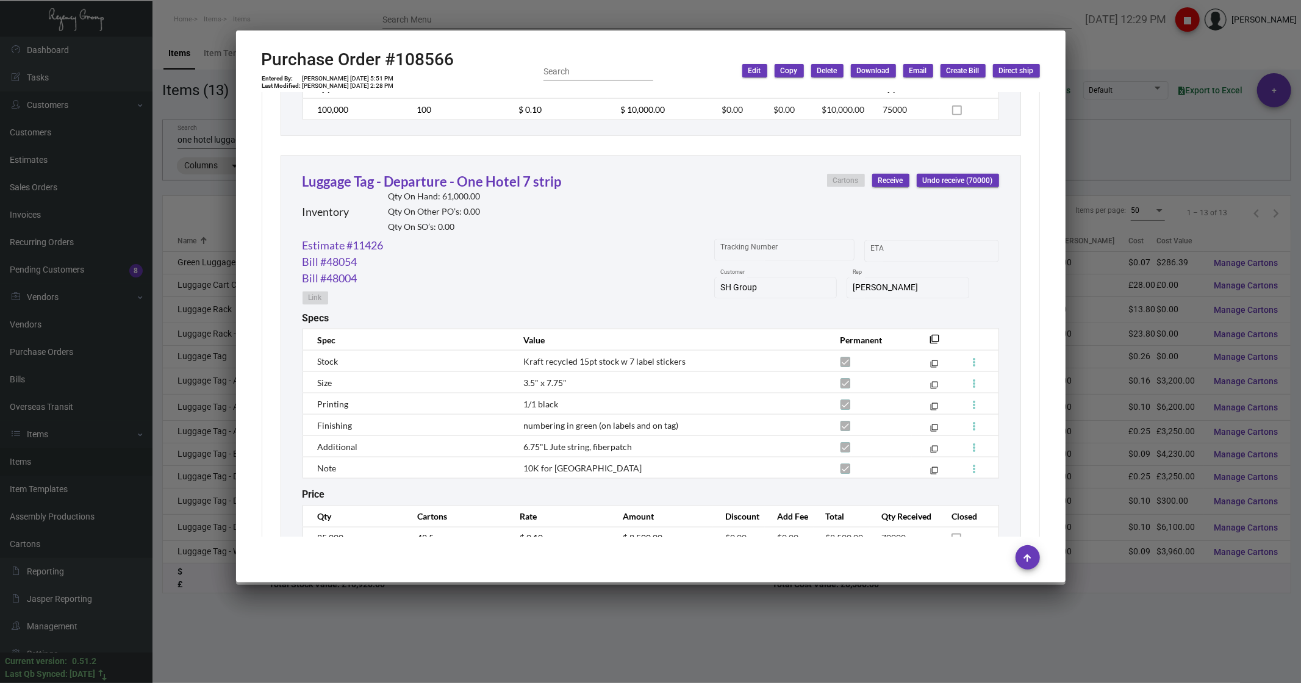
scroll to position [1352, 0]
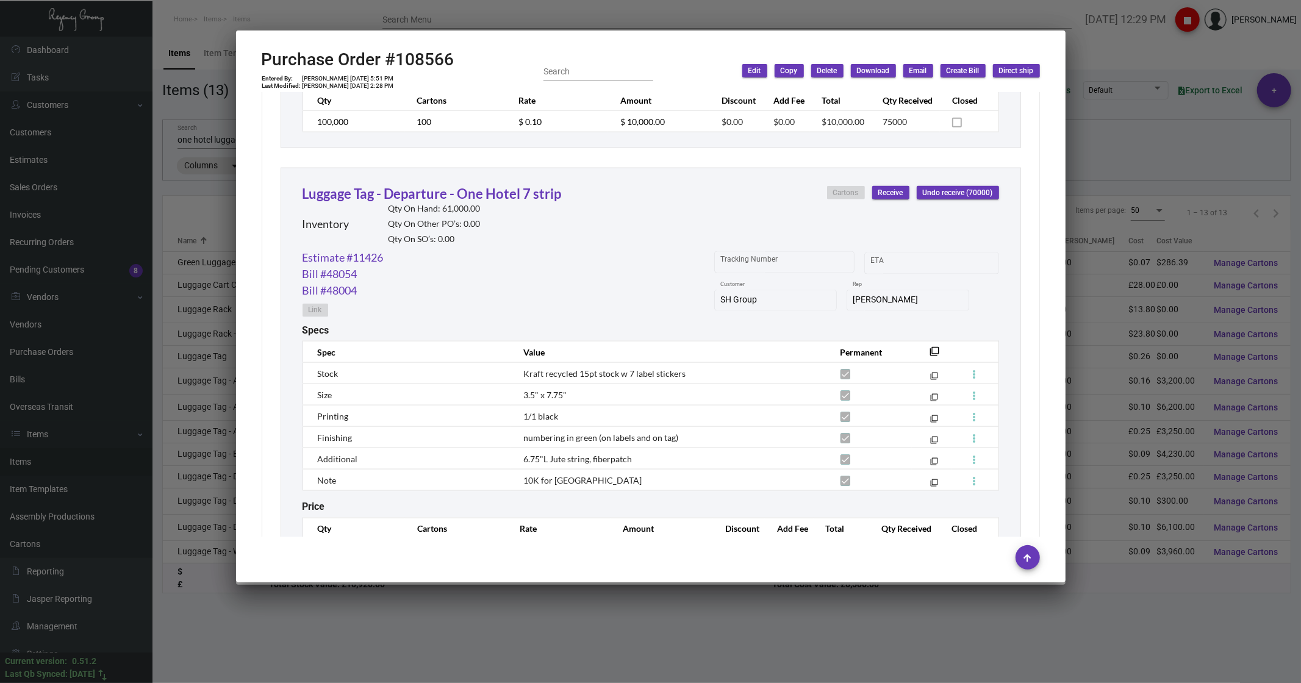
click at [1220, 46] on div at bounding box center [650, 341] width 1301 height 683
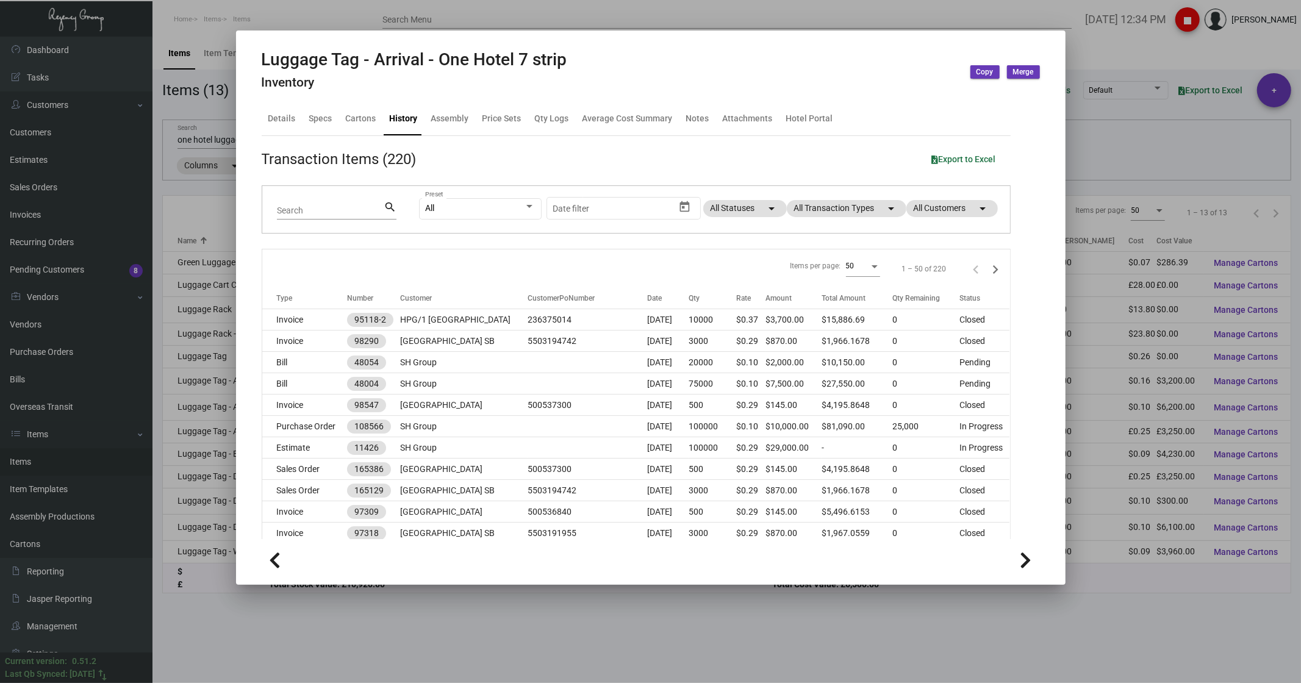
click at [204, 135] on div at bounding box center [650, 341] width 1301 height 683
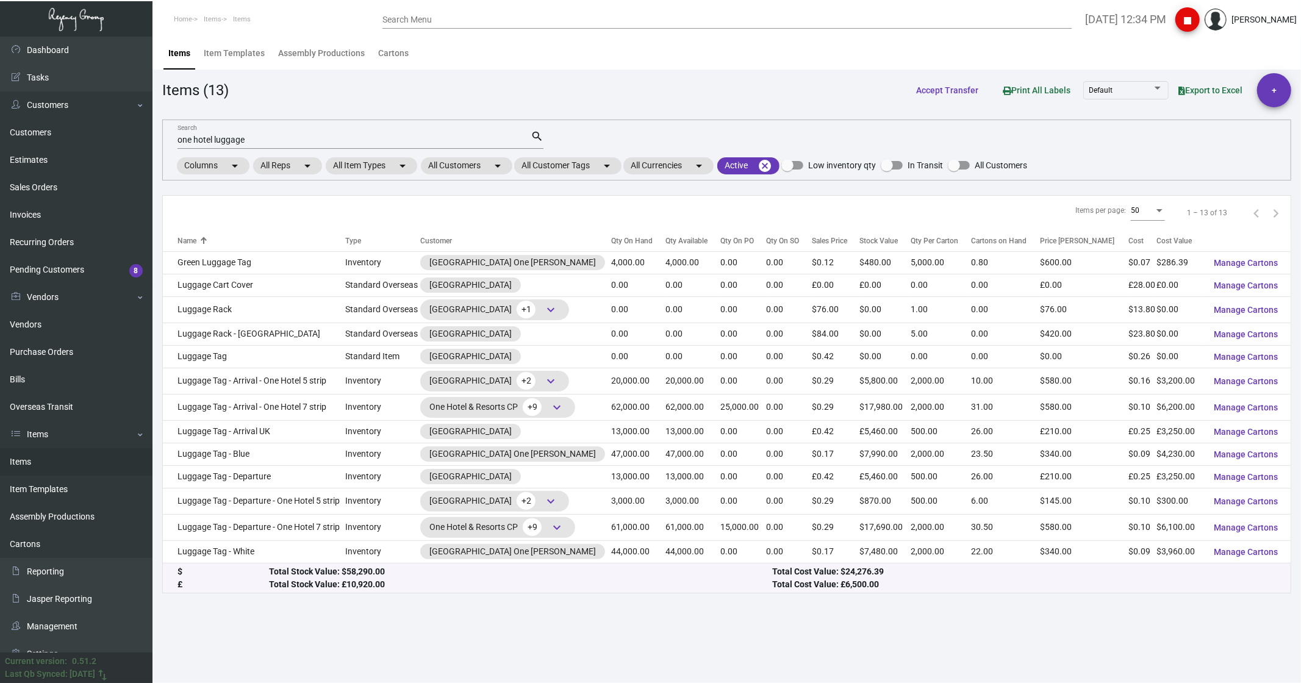
click at [242, 140] on input "one hotel luggage" at bounding box center [353, 140] width 353 height 10
drag, startPoint x: 246, startPoint y: 141, endPoint x: 230, endPoint y: 141, distance: 16.5
click at [230, 141] on input "one hotel luggage" at bounding box center [353, 140] width 353 height 10
click at [241, 145] on input "one hotel luggage" at bounding box center [353, 140] width 353 height 10
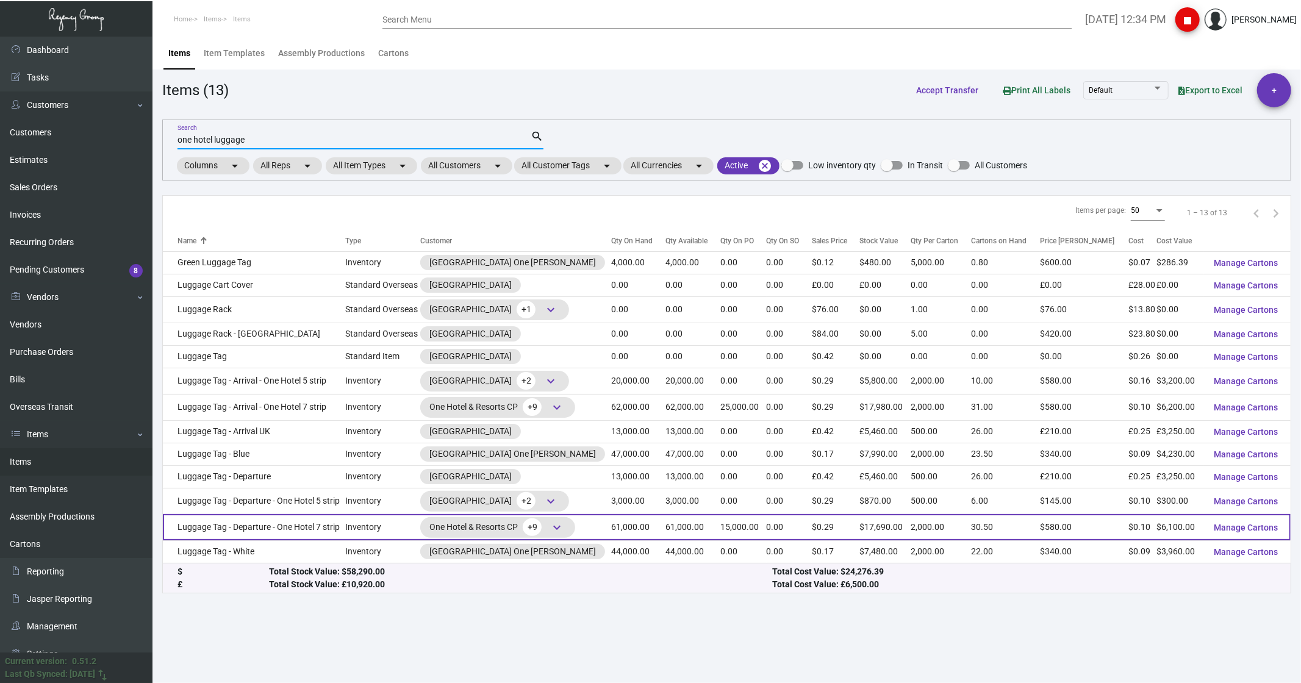
click at [223, 526] on td "Luggage Tag - Departure - One Hotel 7 strip" at bounding box center [254, 527] width 183 height 26
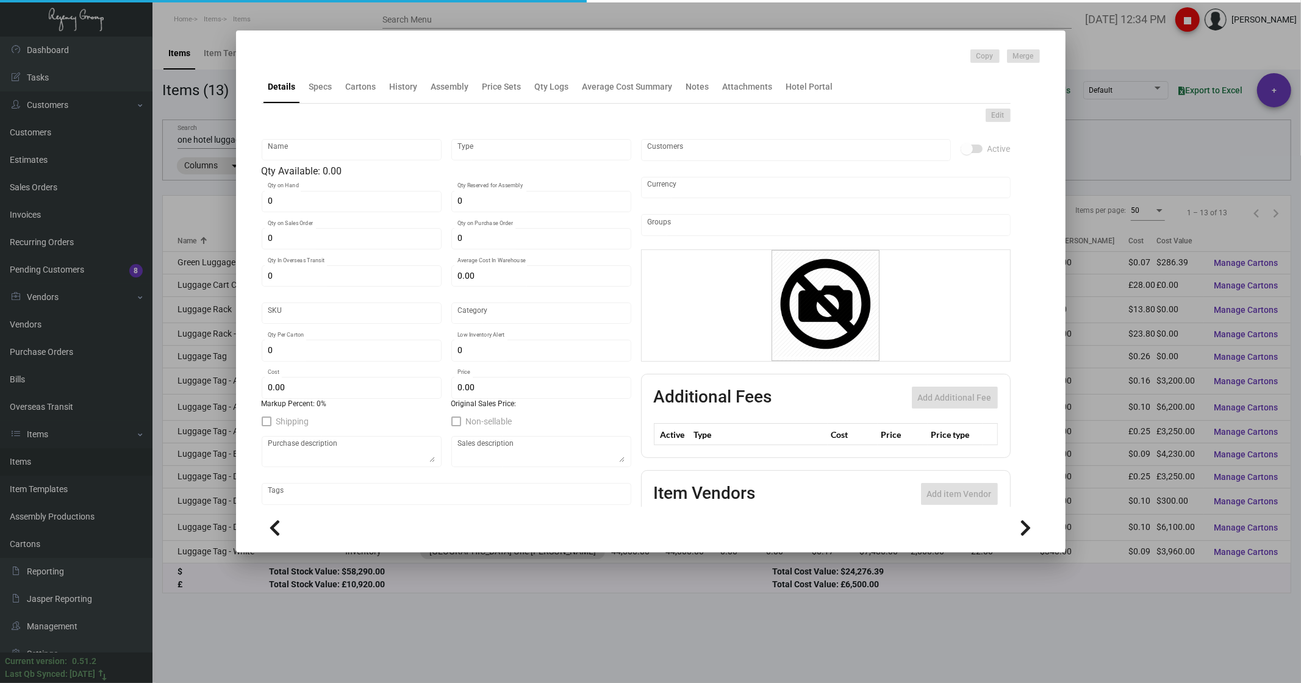
type input "Luggage Tag - Departure - One Hotel 7 strip"
type input "Inventory"
type input "61,000"
type input "15,000"
type input "$ 0.32065"
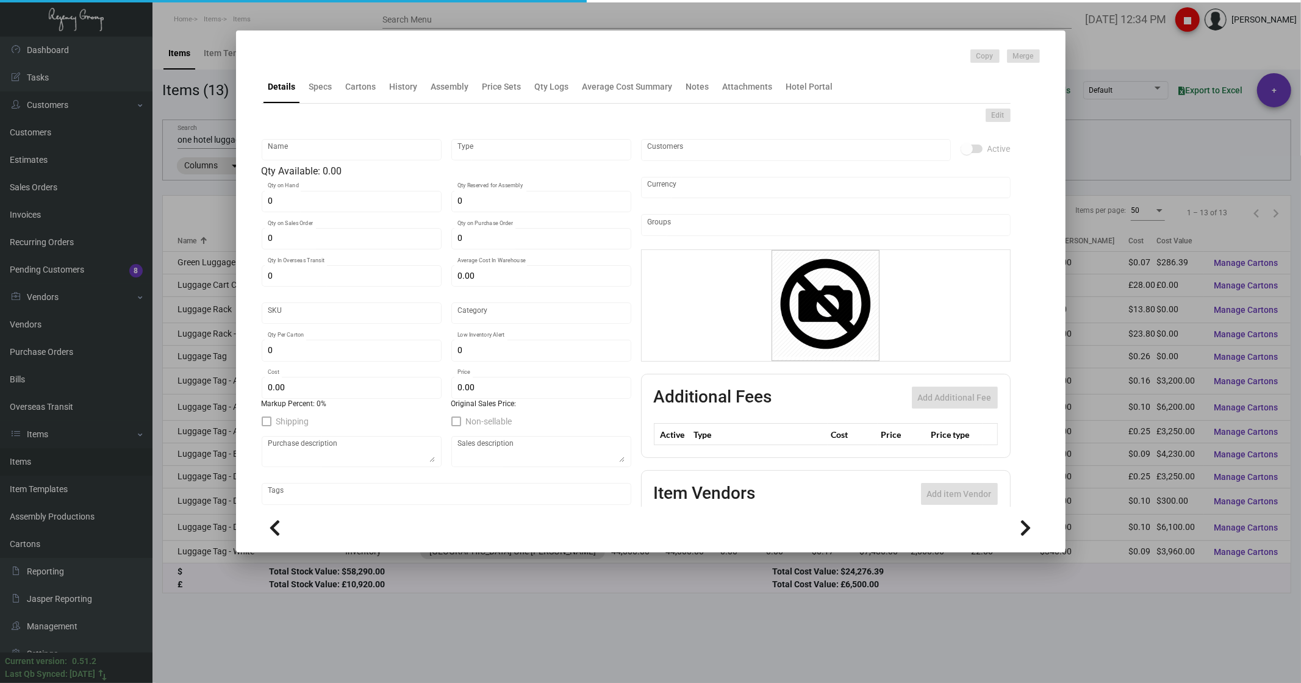
type input "43"
type input "Standard"
type input "2,000"
type input "4,000"
type input "$ 0.10"
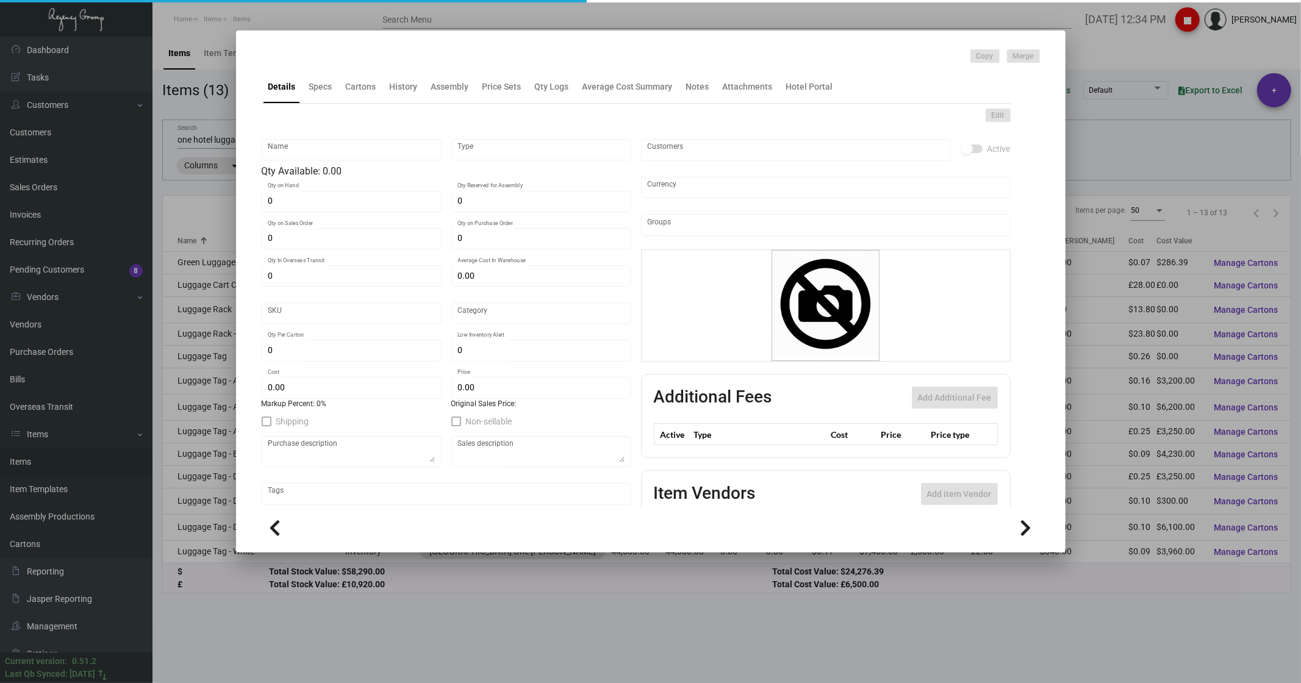
type input "$ 0.29"
type textarea "Luggage tags arrival & Luggage tags departure Size to be 3.5x7.75 and with 7 la…"
type textarea "Luggage tags departure"
checkbox input "true"
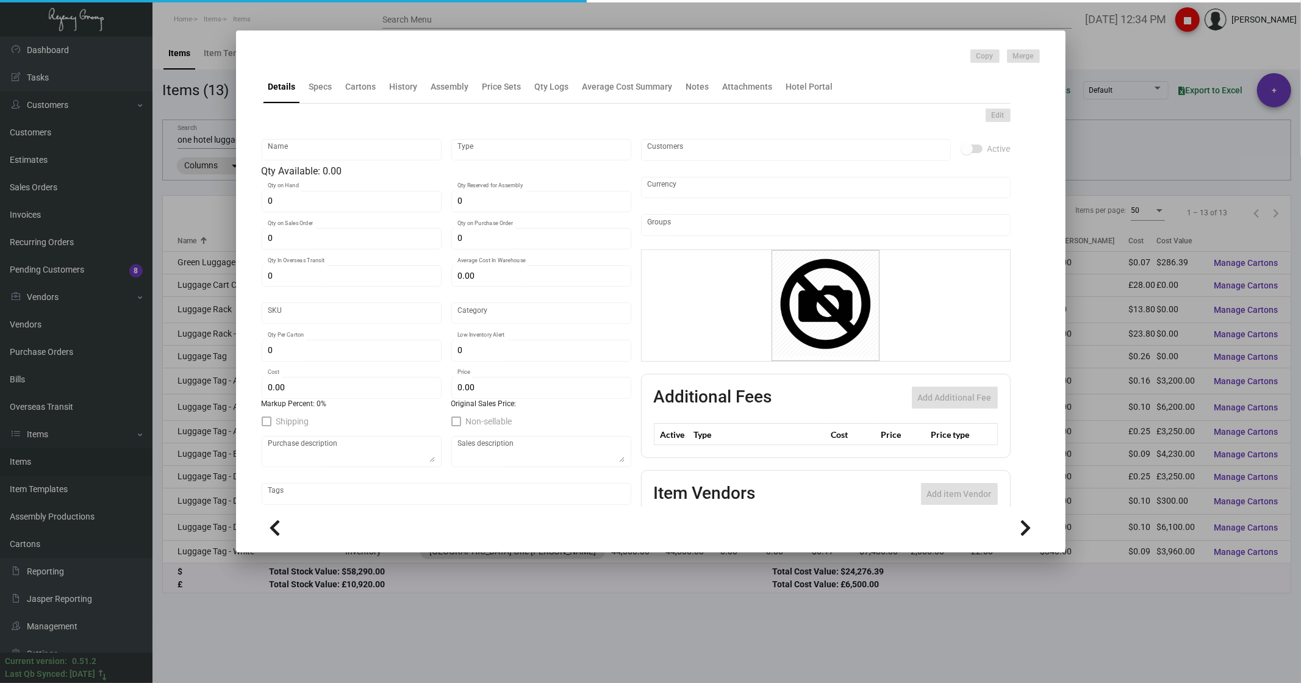
type input "United States Dollar $"
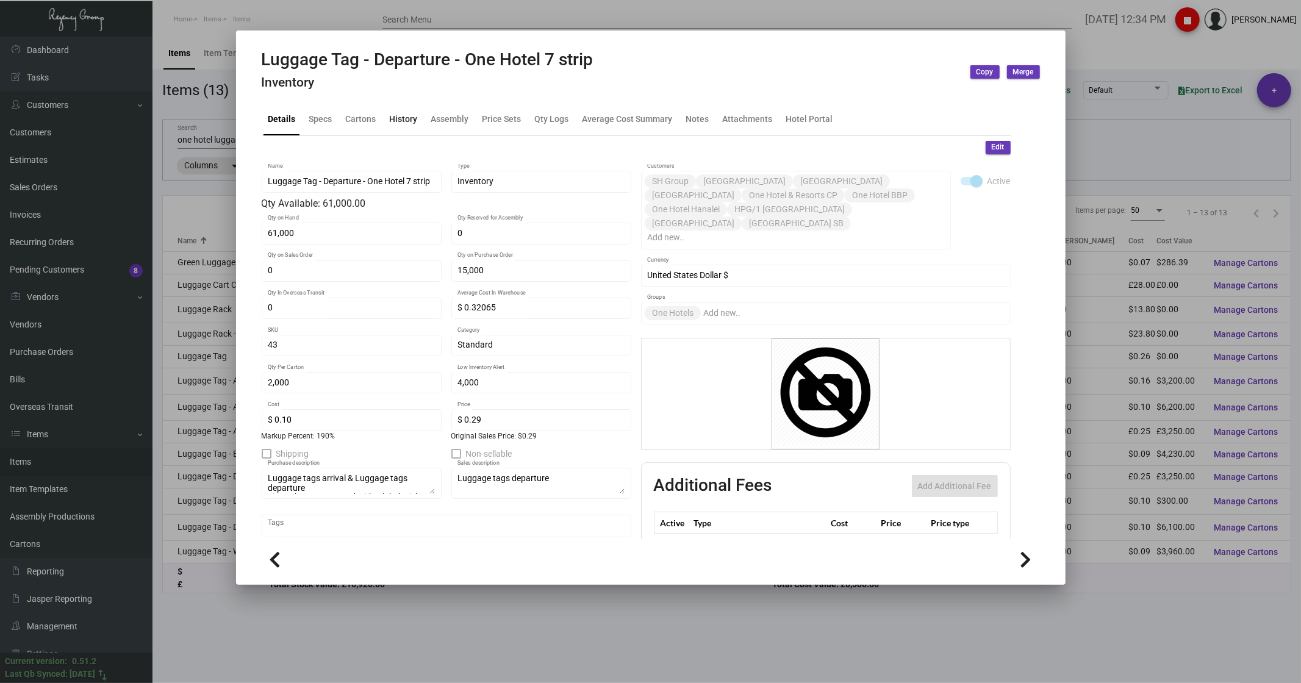
click at [399, 116] on div "History" at bounding box center [404, 118] width 28 height 13
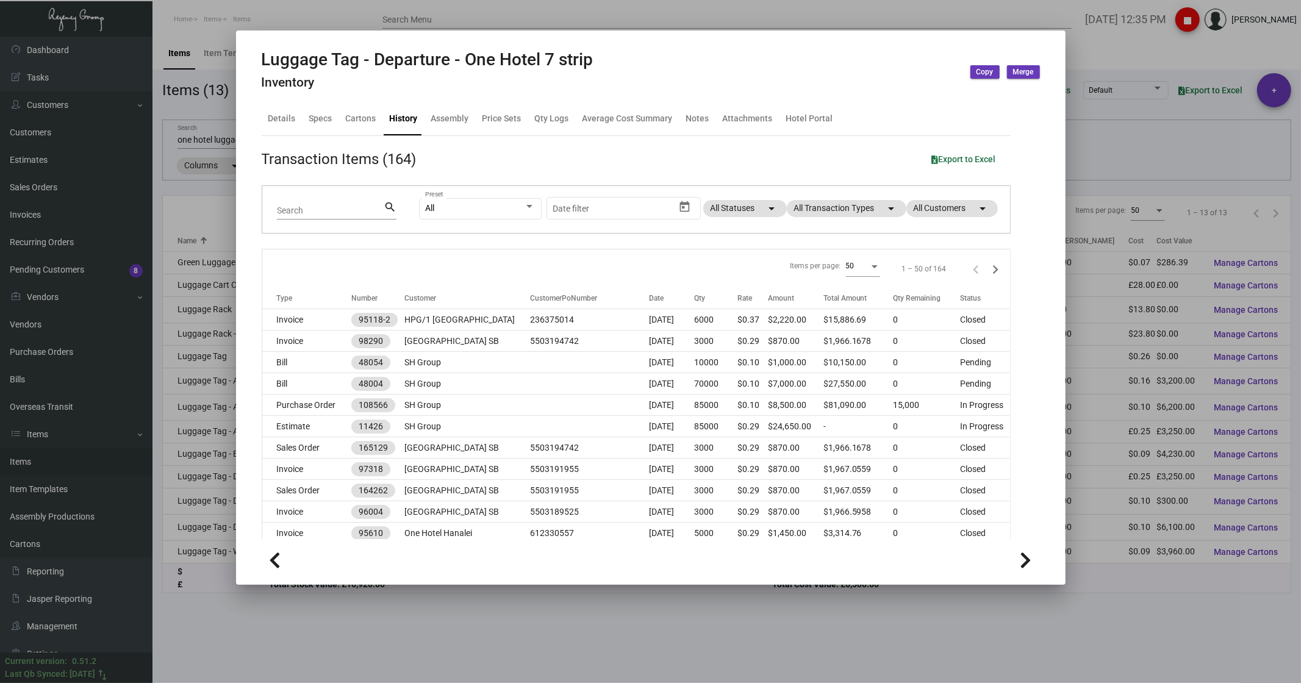
click at [215, 166] on div at bounding box center [650, 341] width 1301 height 683
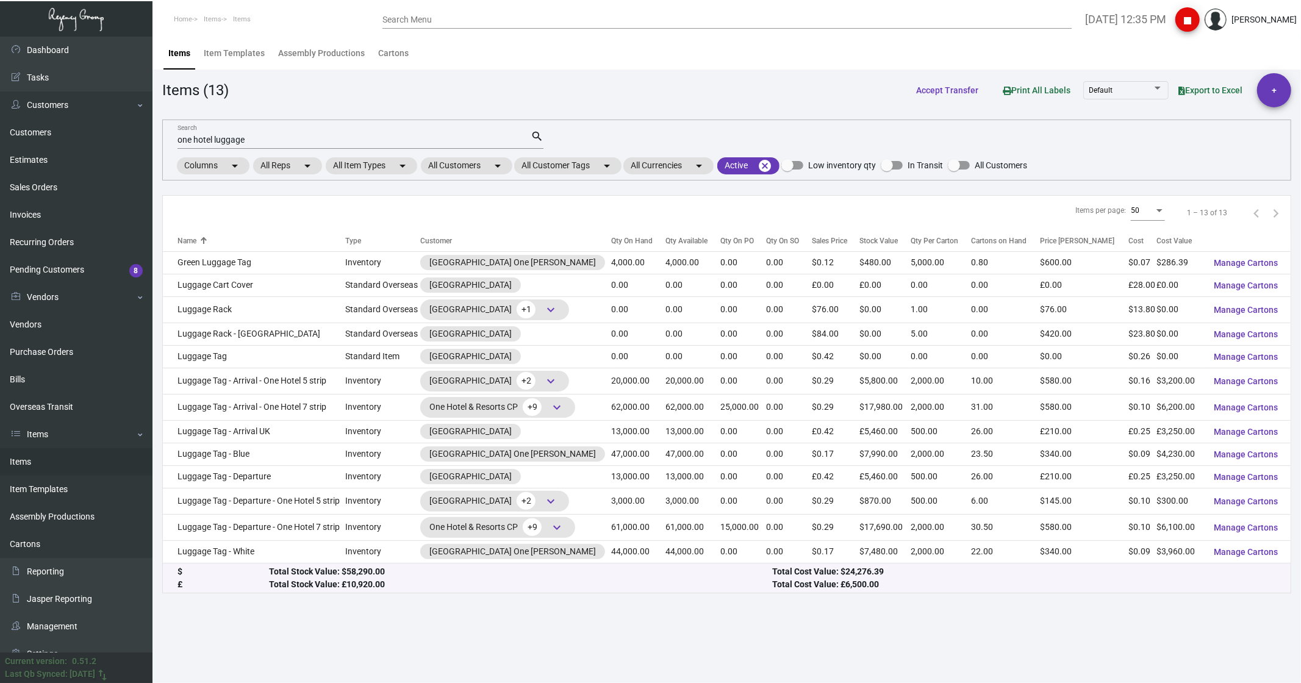
click at [249, 143] on input "one hotel luggage" at bounding box center [353, 140] width 353 height 10
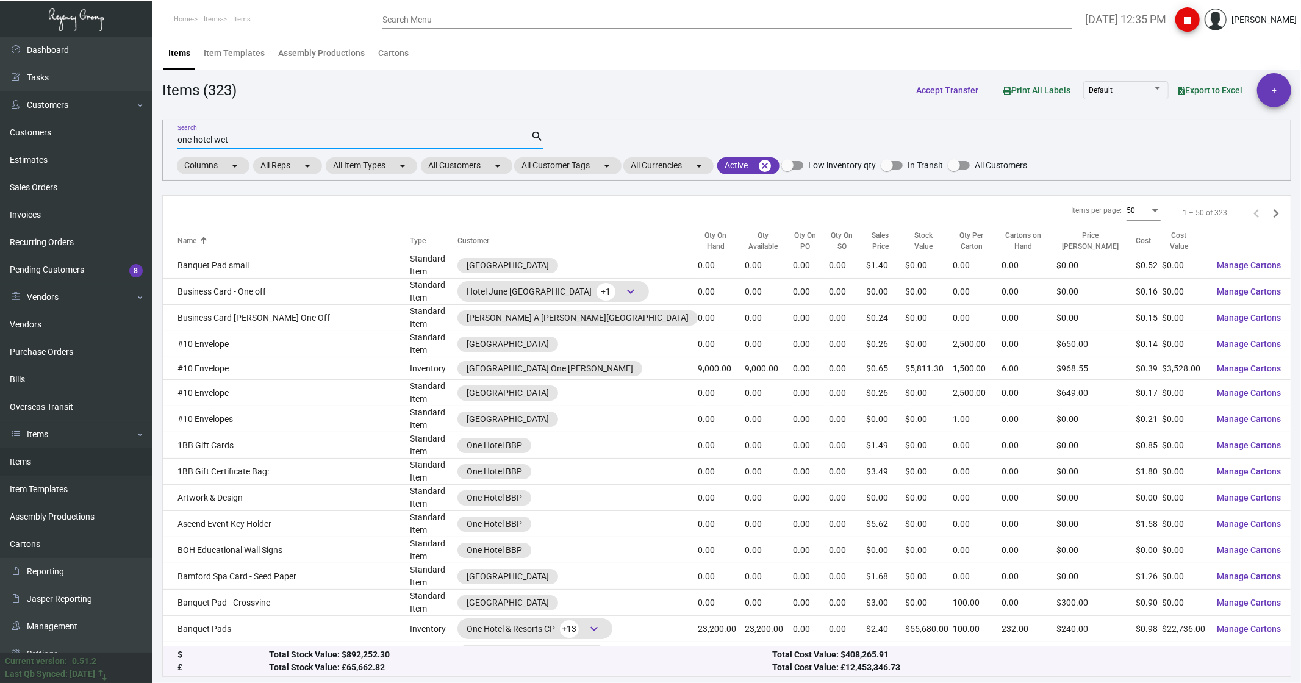
type input "one hotel wet"
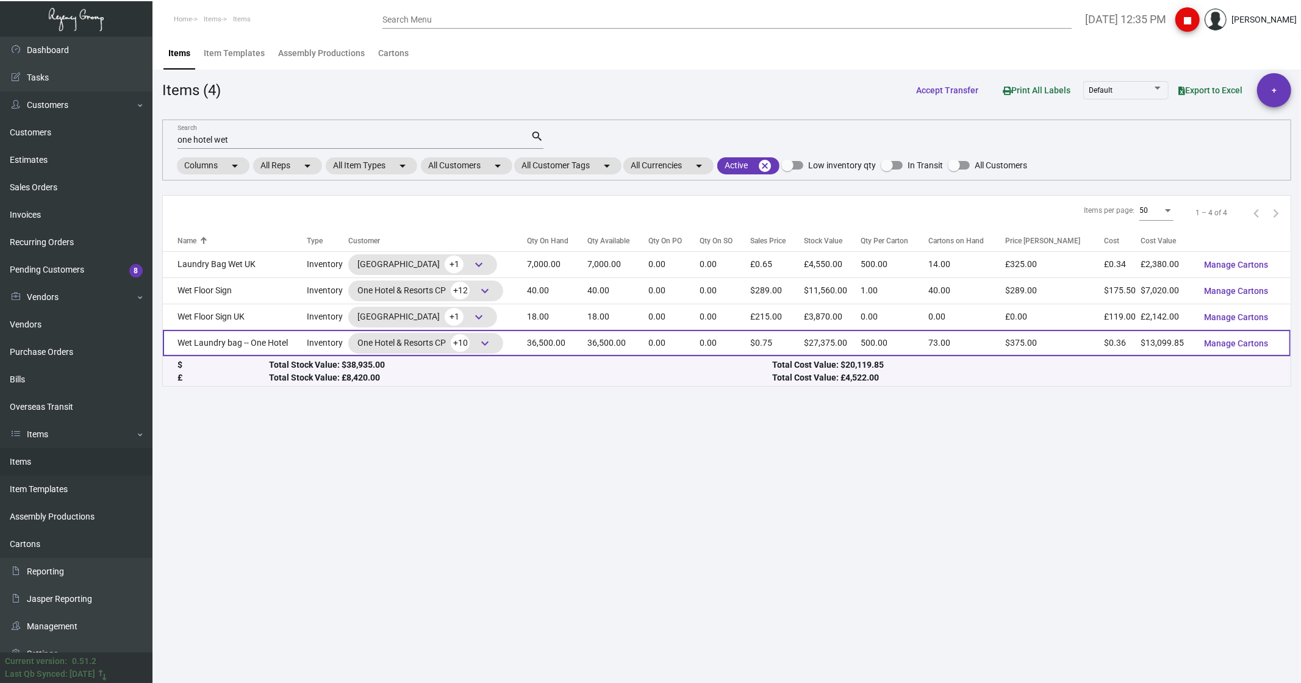
click at [215, 348] on td "Wet Laundry bag -- One Hotel" at bounding box center [235, 343] width 144 height 26
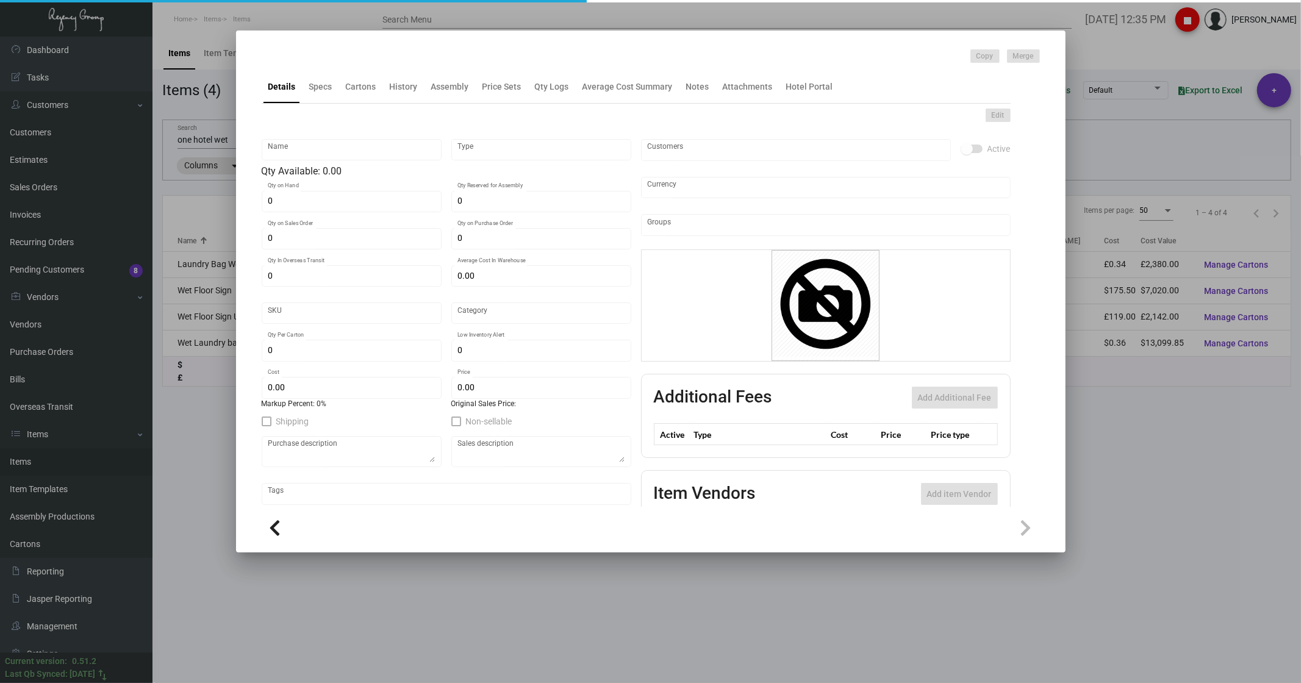
type input "Wet Laundry bag -- One Hotel"
type input "Inventory"
type input "36,500"
type input "$ 4.25"
type input "1HWB"
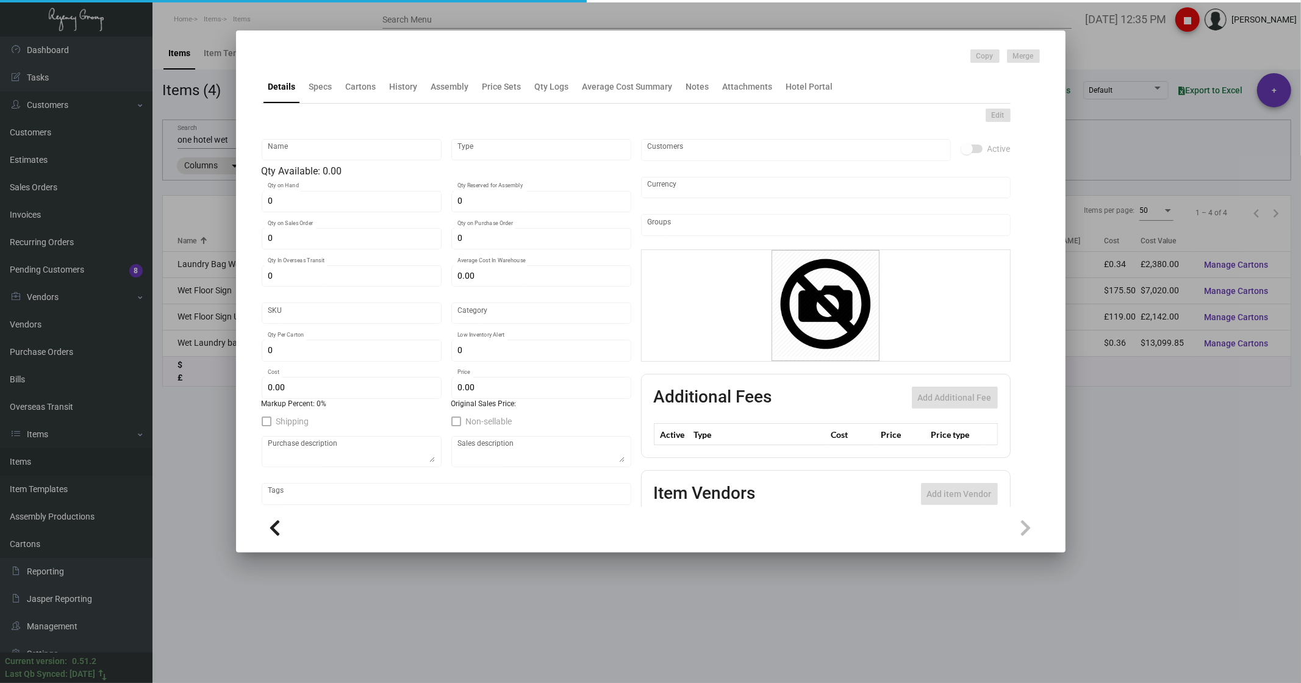
type input "Standard"
type input "500"
type input "10,000"
type input "$ 0.3589"
type input "$ 0.75"
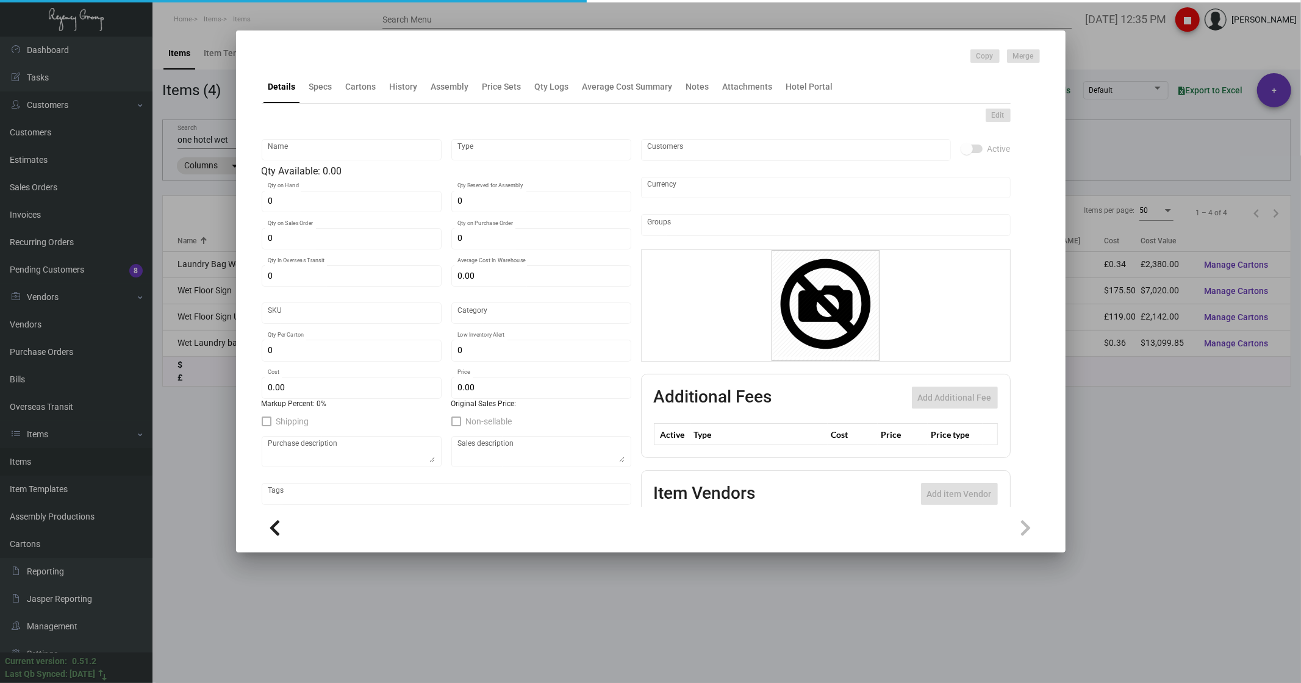
checkbox input "true"
type input "United States Dollar $"
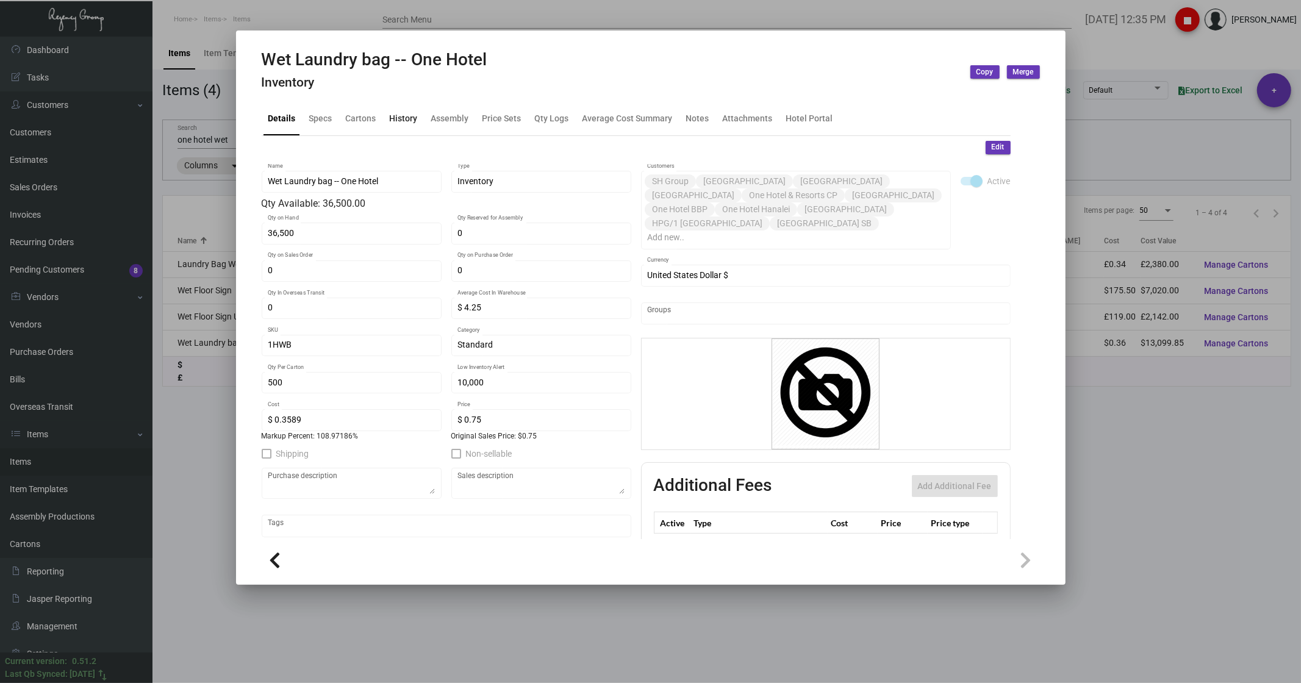
click at [406, 117] on div "History" at bounding box center [404, 118] width 28 height 13
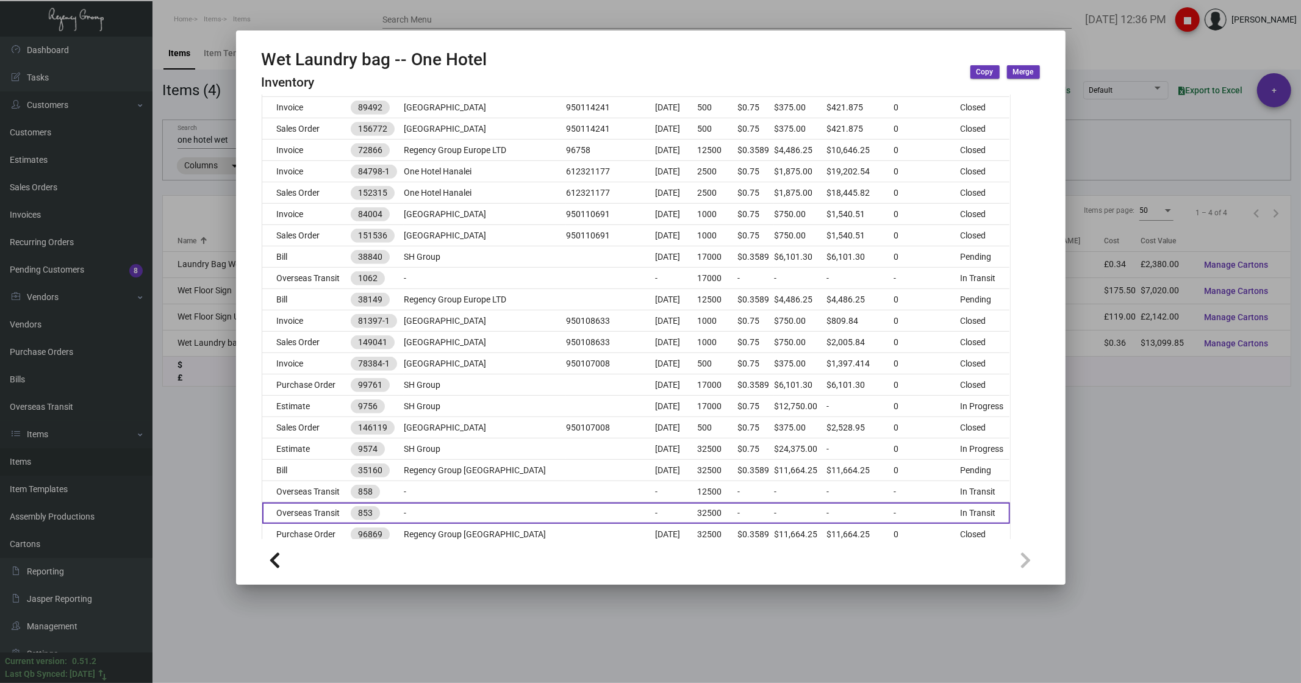
scroll to position [541, 0]
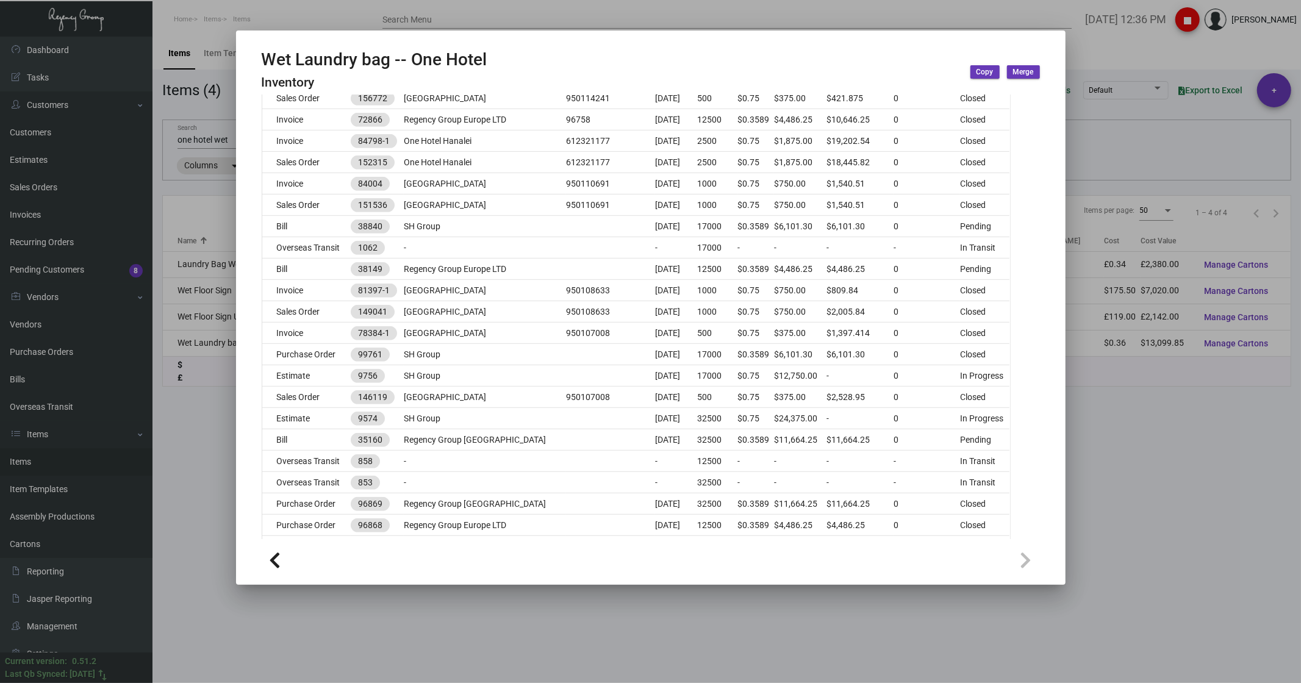
click at [191, 433] on div at bounding box center [650, 341] width 1301 height 683
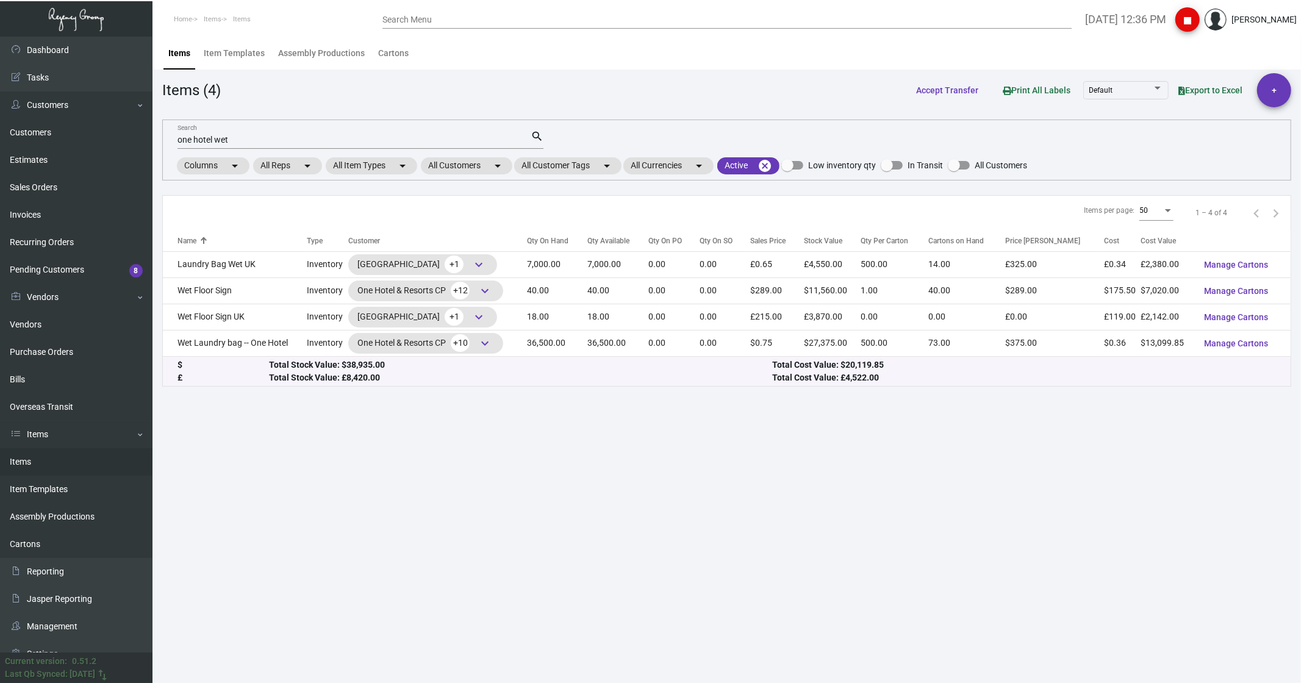
click at [229, 140] on input "one hotel wet" at bounding box center [353, 140] width 353 height 10
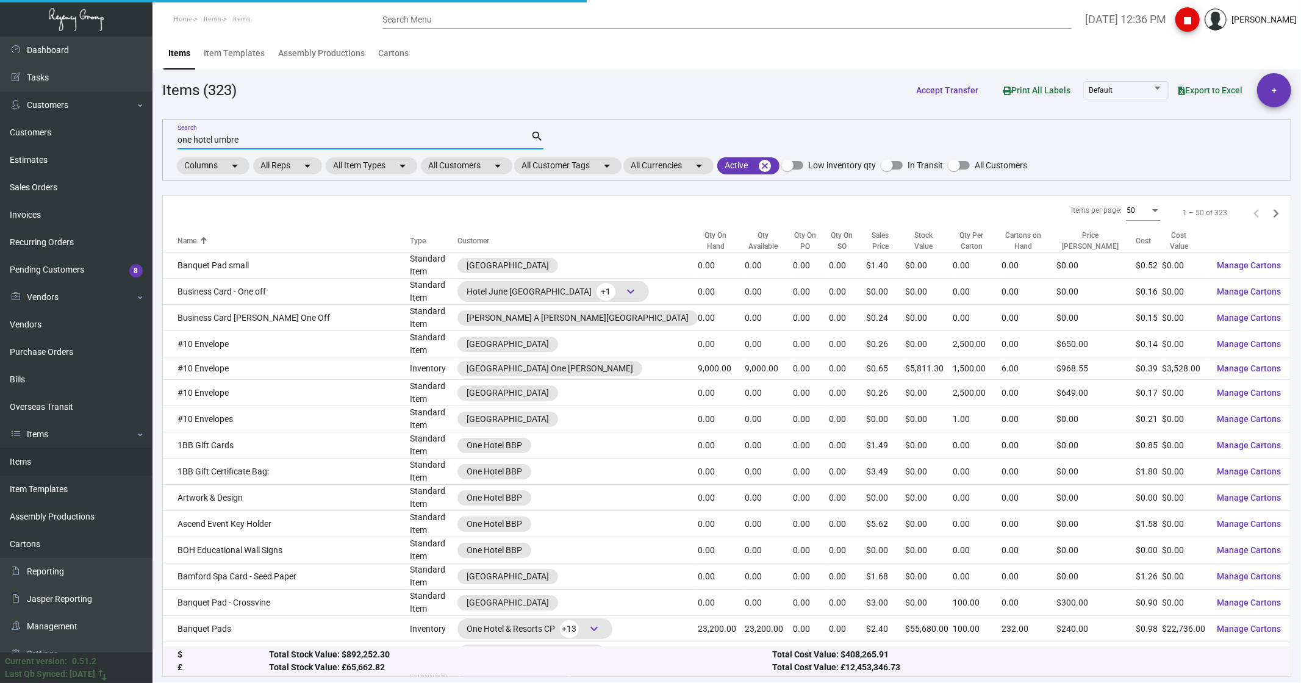
type input "one hotel umbre"
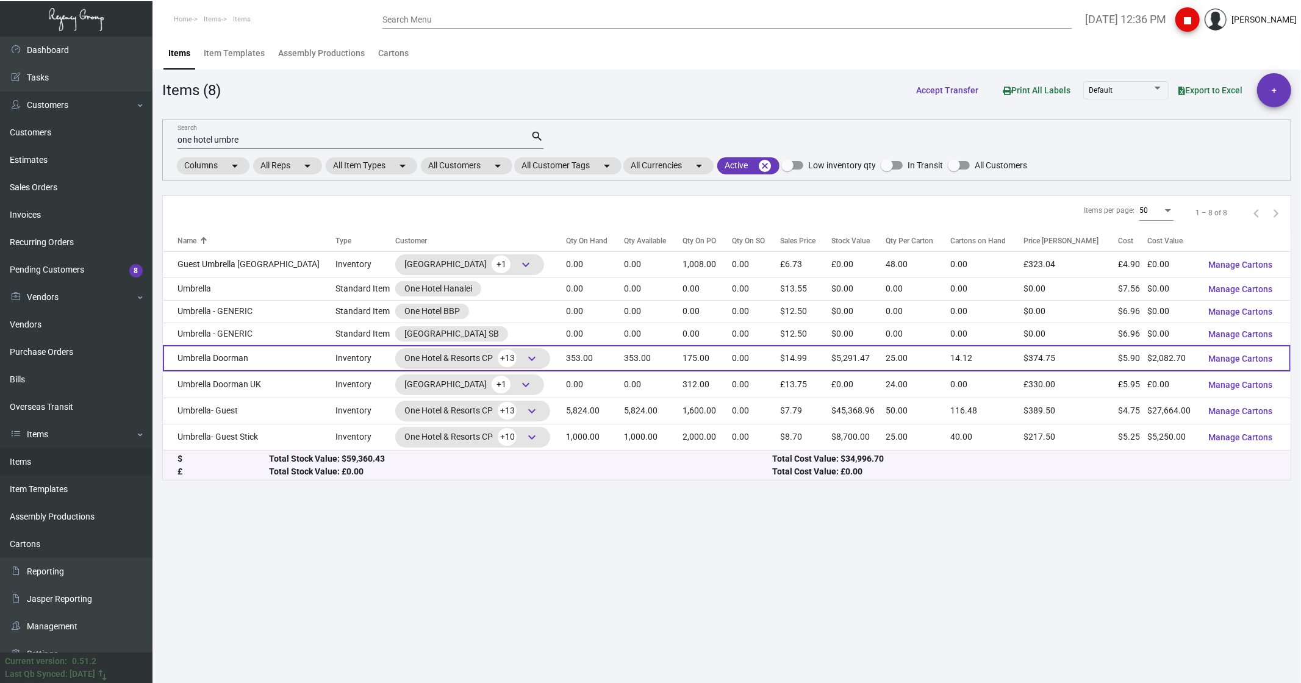
click at [233, 360] on td "Umbrella Doorman" at bounding box center [249, 358] width 173 height 26
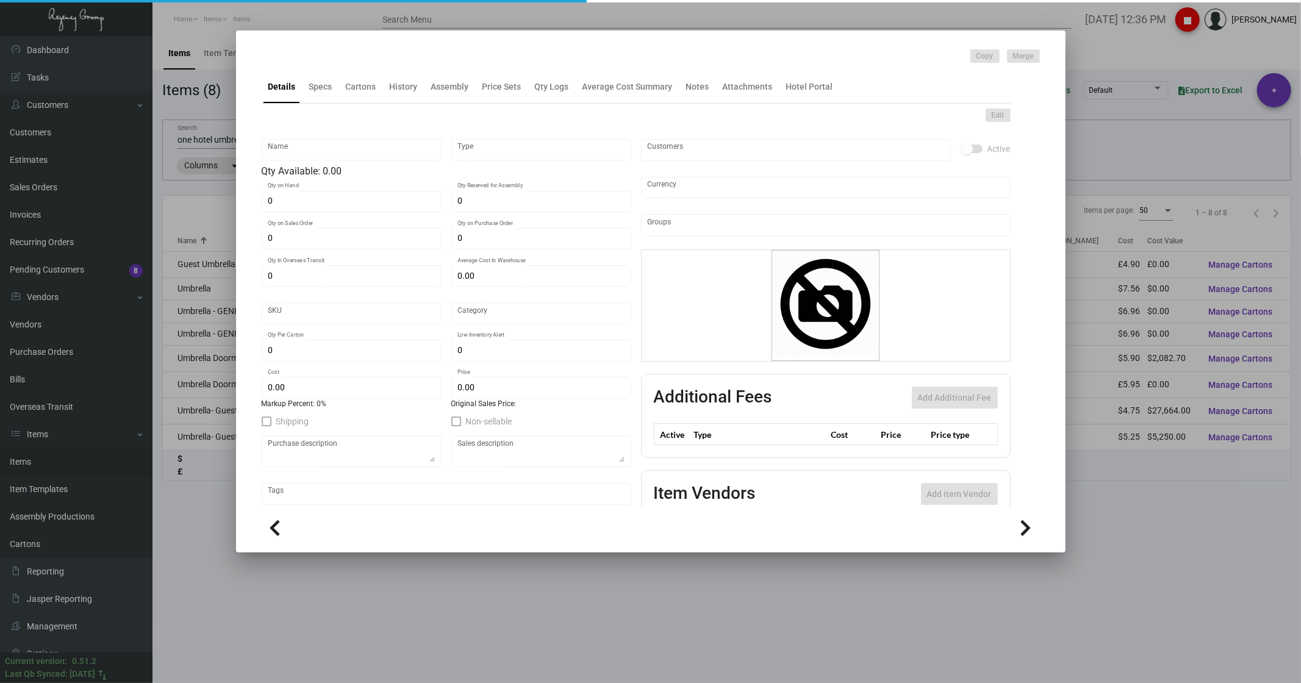
type input "Umbrella Doorman"
type input "Inventory"
type input "353"
type input "175"
type input "$ 5.95"
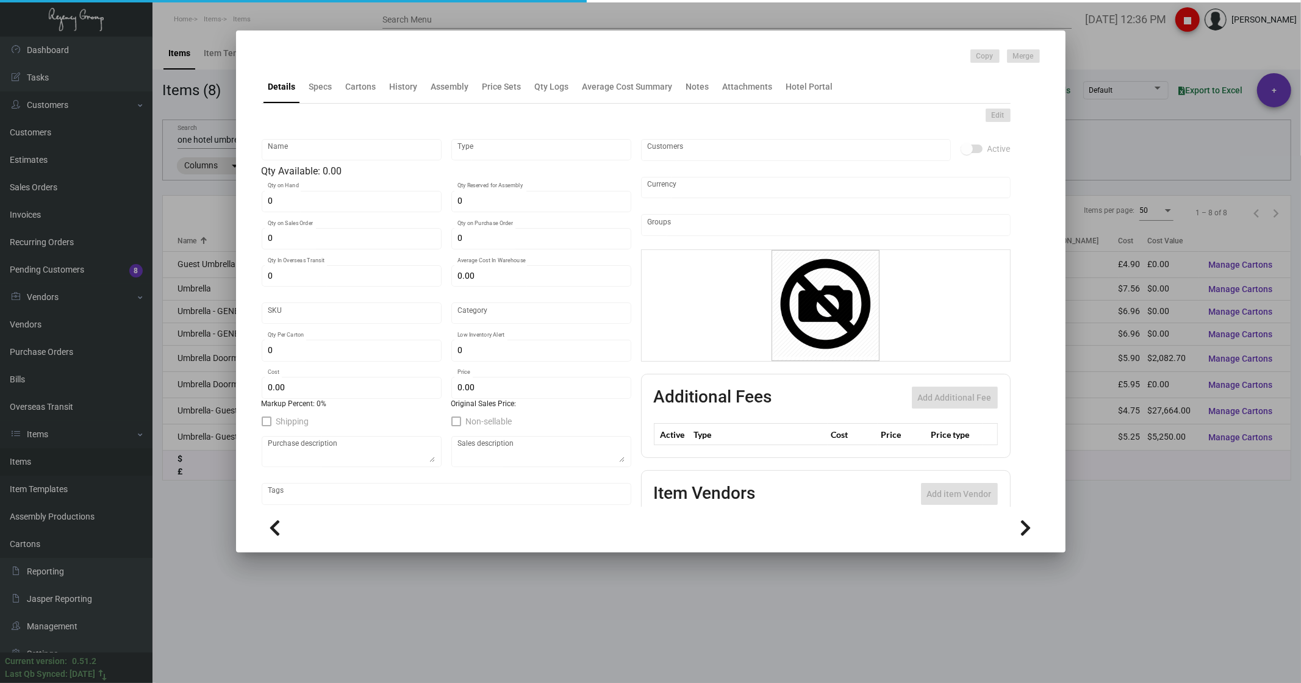
type input "62"
type input "Standard"
type input "25"
type input "$ 5.90"
type input "$ 14.99"
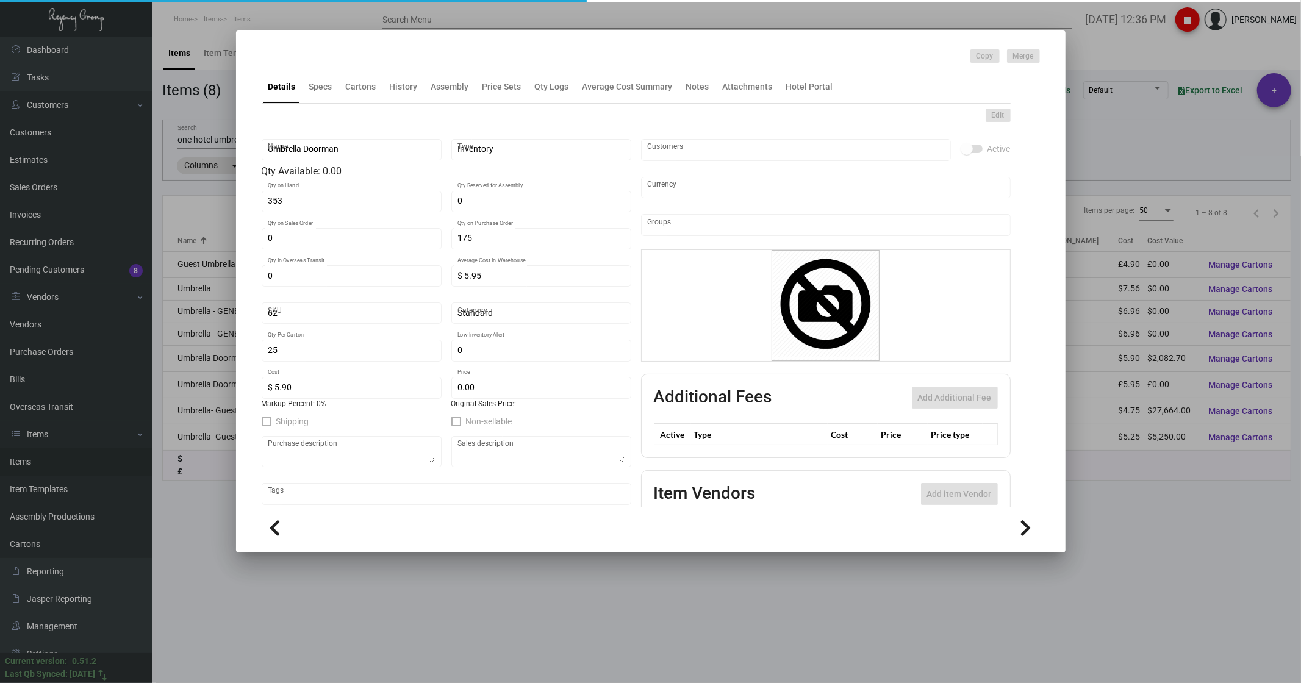
type textarea "Umbrella Doorman : size 30" umbrella, 8K, 135cm in diameter when open, 102 cm, …"
type textarea "Umbrella Doorman"
checkbox input "true"
type input "United States Dollar $"
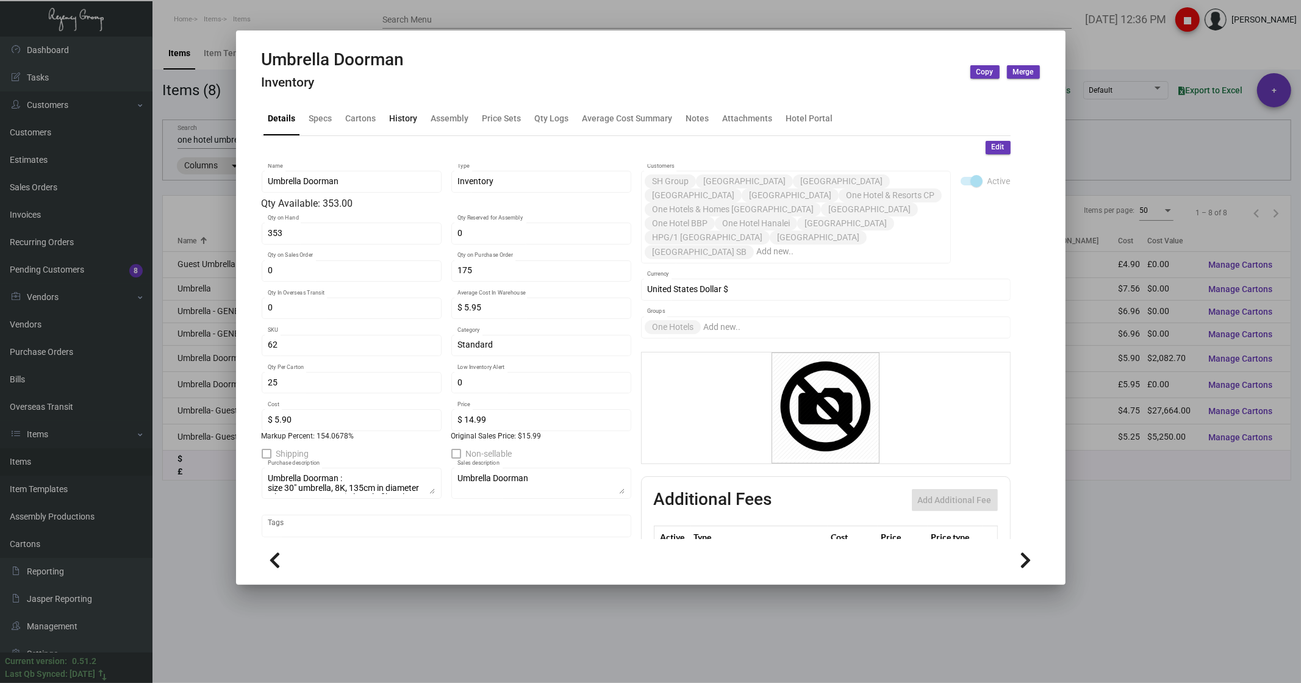
drag, startPoint x: 400, startPoint y: 116, endPoint x: 399, endPoint y: 123, distance: 6.1
click at [400, 116] on div "History" at bounding box center [404, 118] width 28 height 13
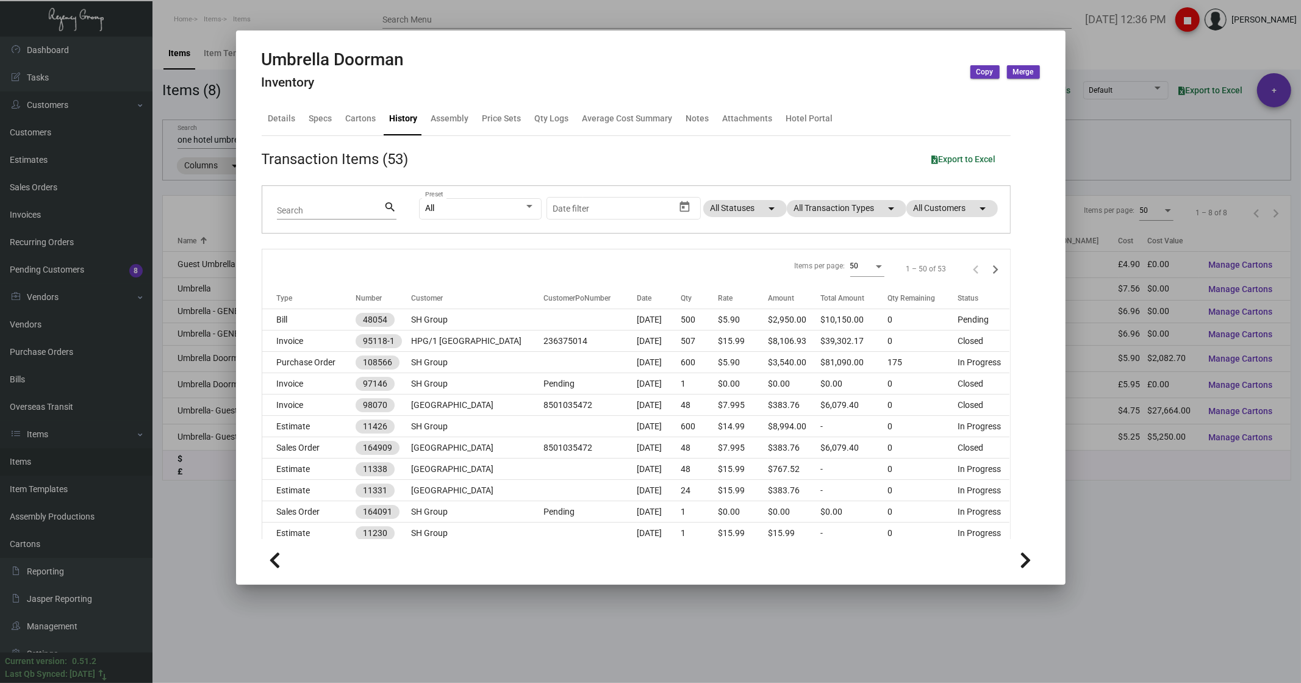
click at [202, 189] on div at bounding box center [650, 341] width 1301 height 683
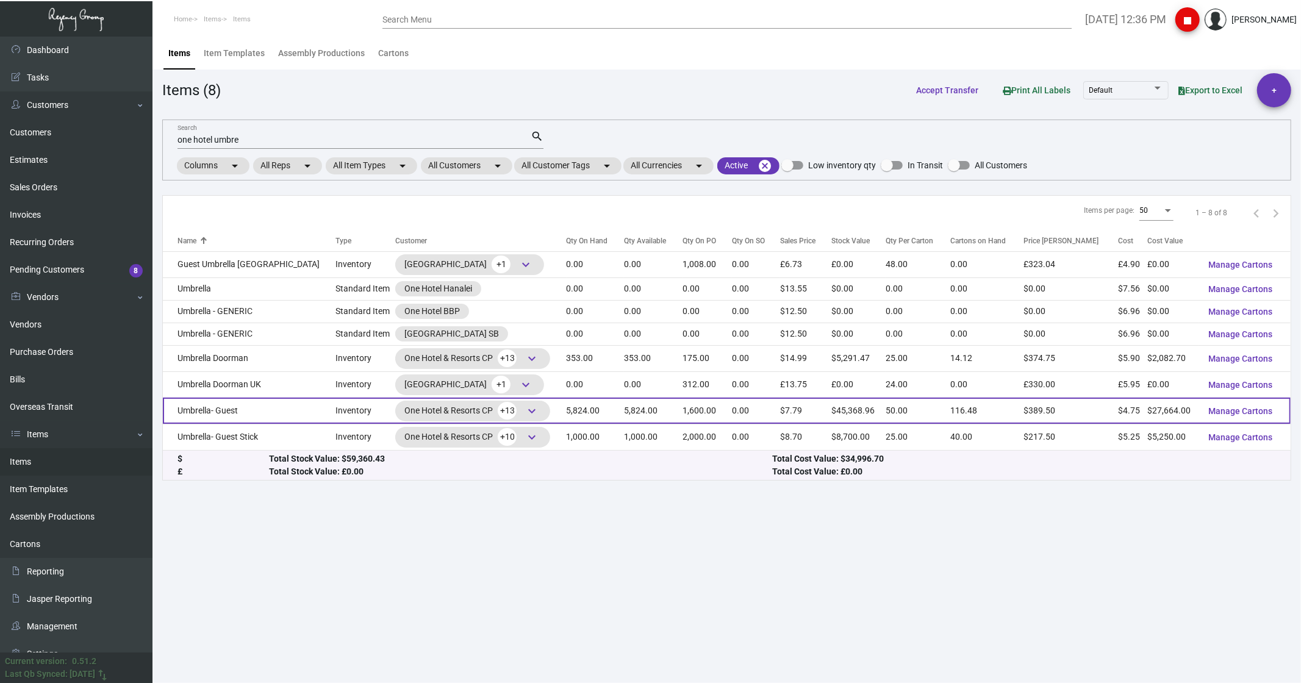
click at [208, 411] on td "Umbrella- Guest" at bounding box center [249, 411] width 173 height 26
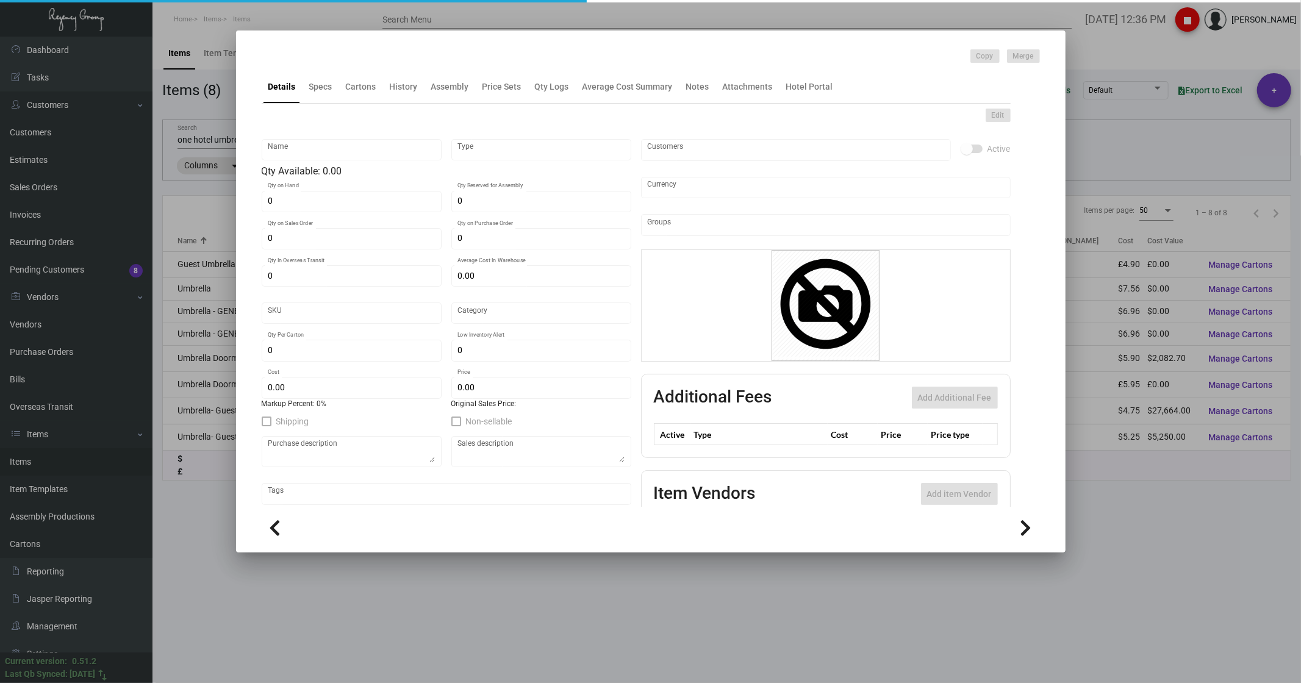
type input "Umbrella- Guest"
type input "Inventory"
type input "5,824"
type input "1,600"
type input "$ 6.65"
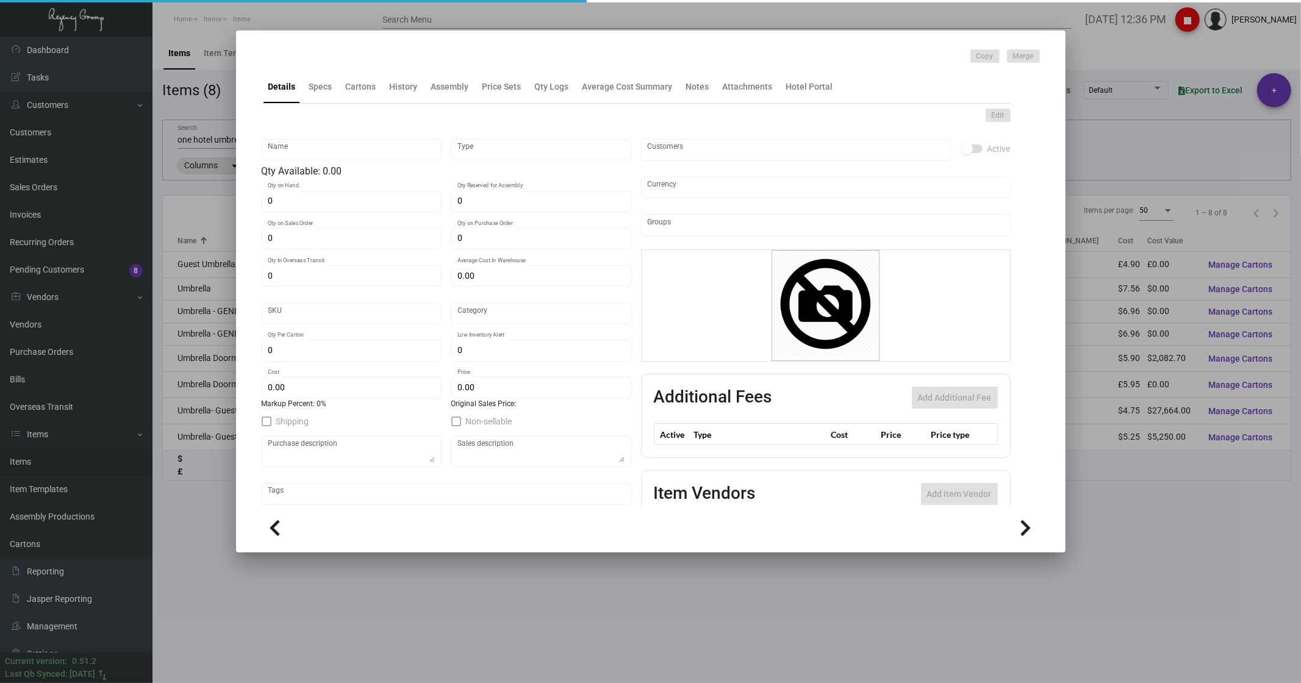
type input "36"
type input "Standard"
type input "50"
type input "500"
type input "$ 4.75"
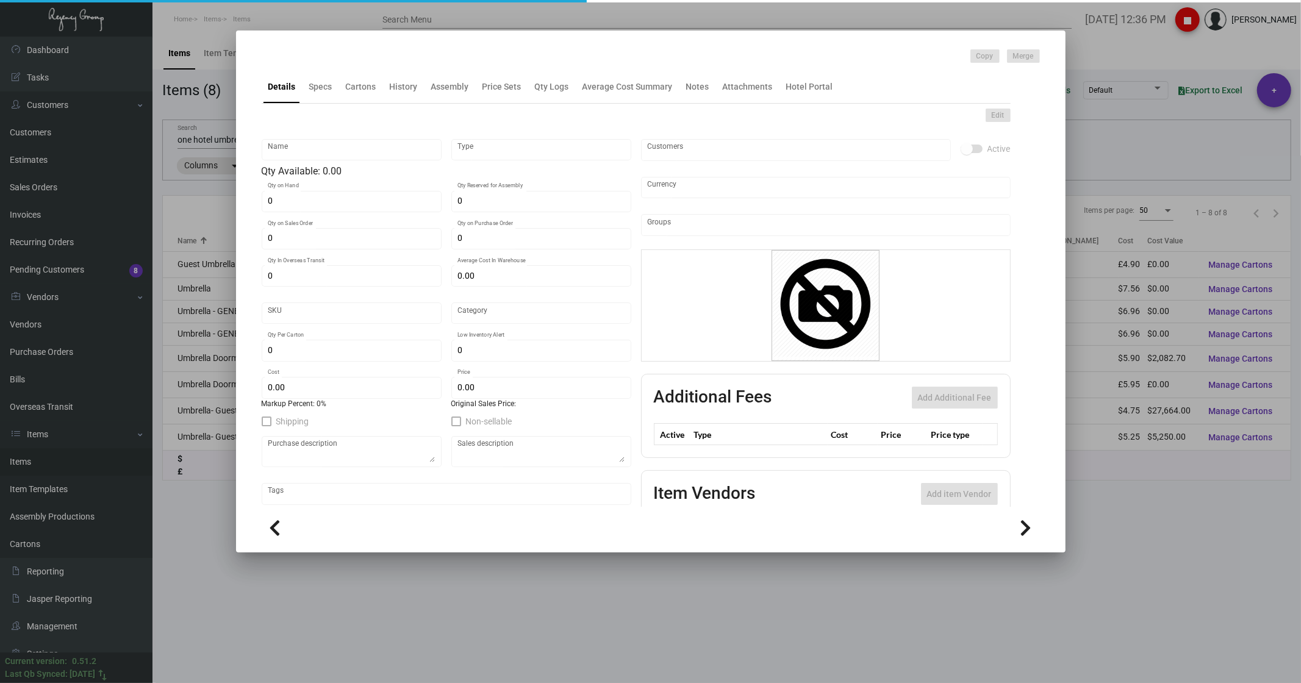
type input "$ 7.79"
type textarea "Guest Umbrella: size 21" umbrella, 8K, 94cm diameter, 2 folding manual open met…"
type textarea "Guest Umbrella"
checkbox input "true"
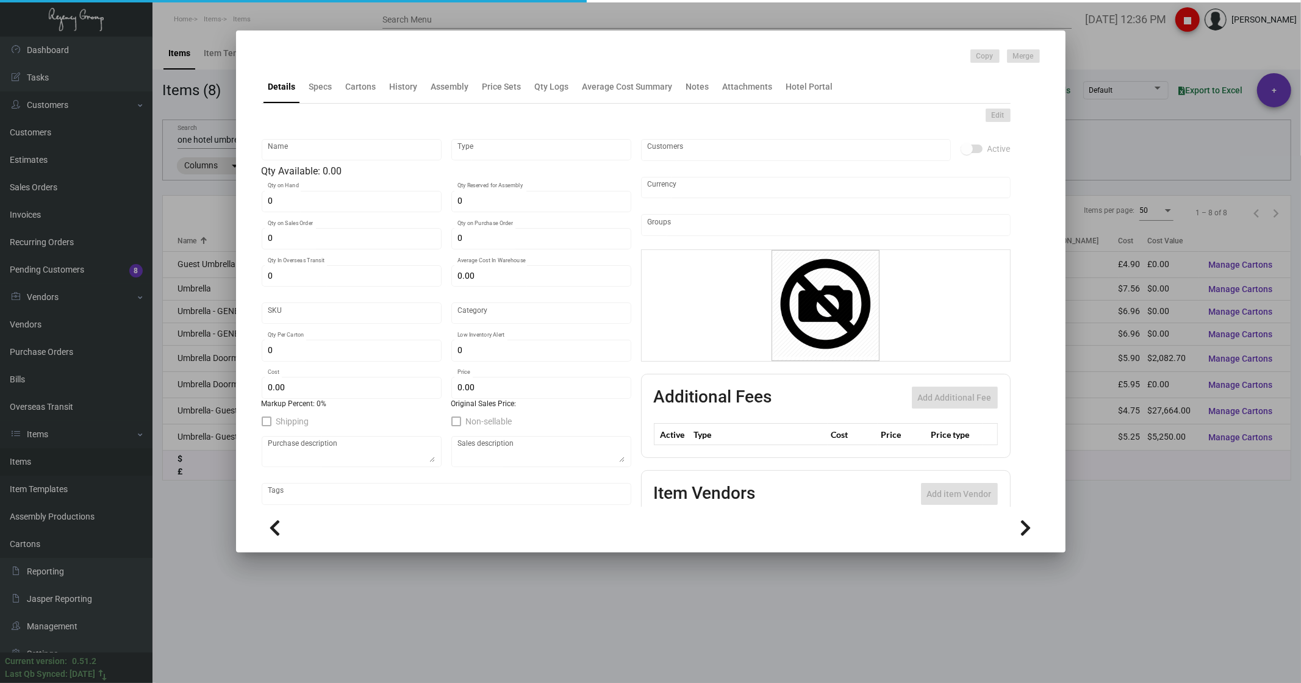
type input "United States Dollar $"
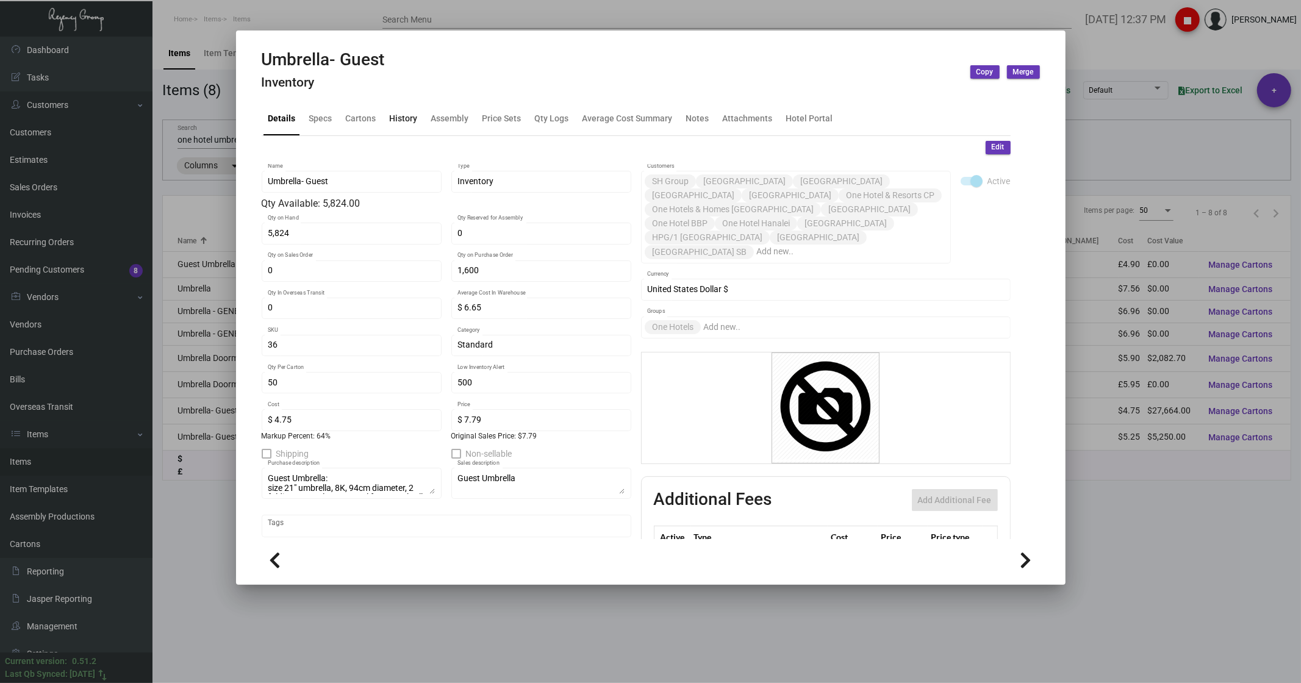
click at [401, 112] on div "History" at bounding box center [404, 118] width 28 height 13
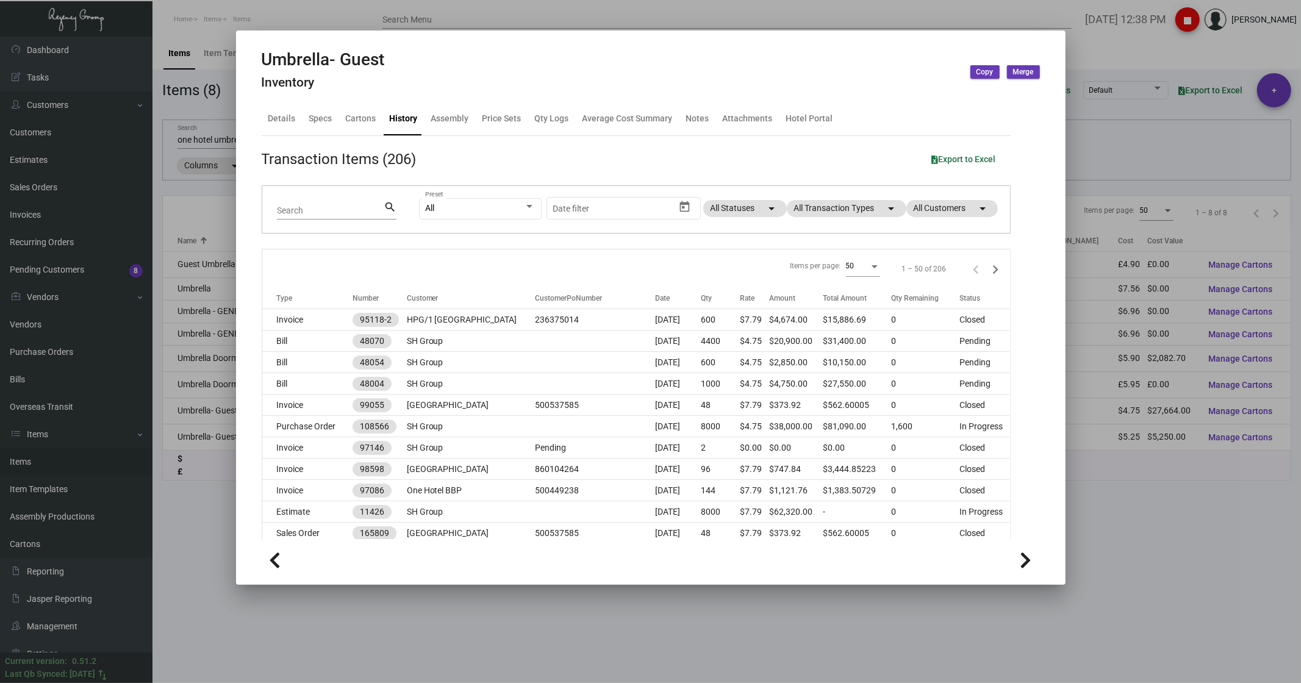
click at [1081, 52] on div at bounding box center [650, 341] width 1301 height 683
